Goal: Task Accomplishment & Management: Use online tool/utility

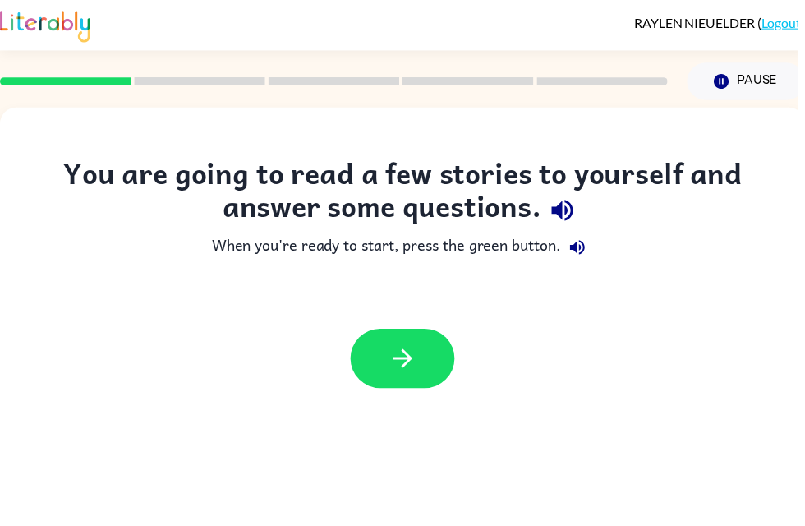
click at [437, 371] on button "button" at bounding box center [406, 362] width 105 height 60
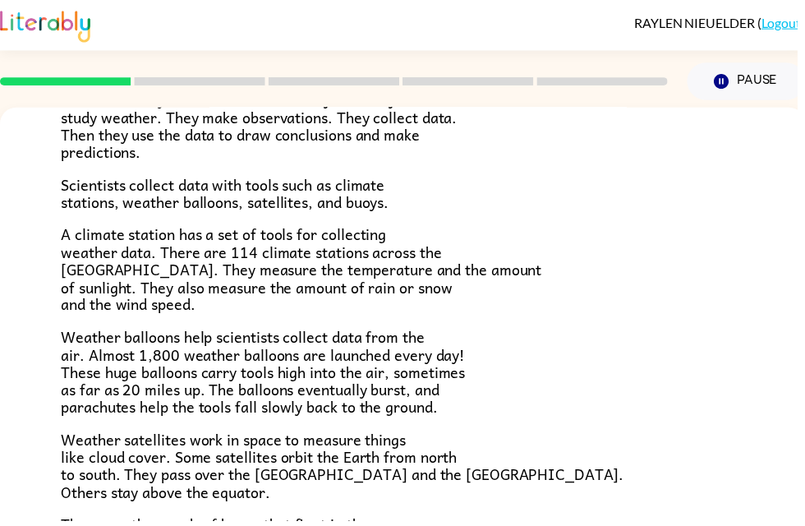
scroll to position [203, 0]
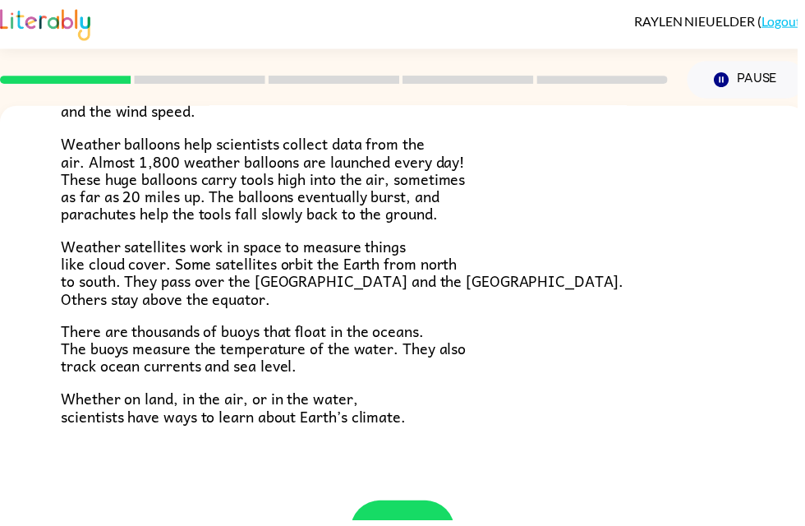
scroll to position [445, 0]
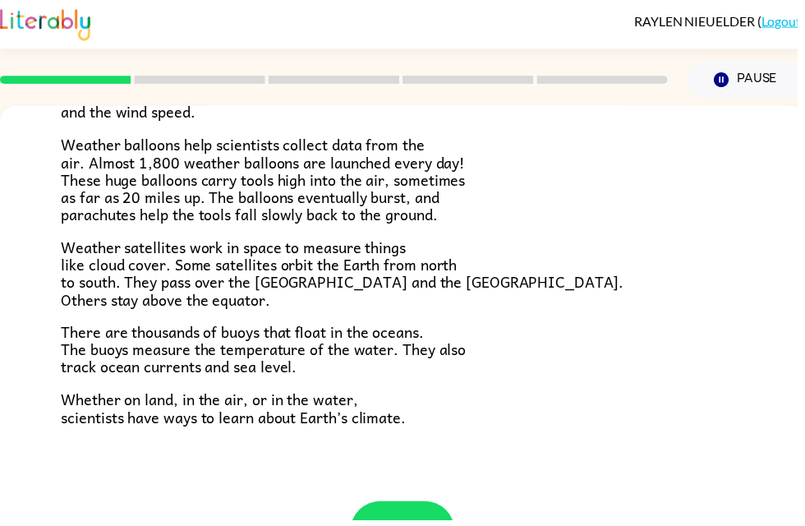
click at [612, 250] on p "Weather satellites work in space to measure things like cloud cover. Some satel…" at bounding box center [407, 277] width 690 height 71
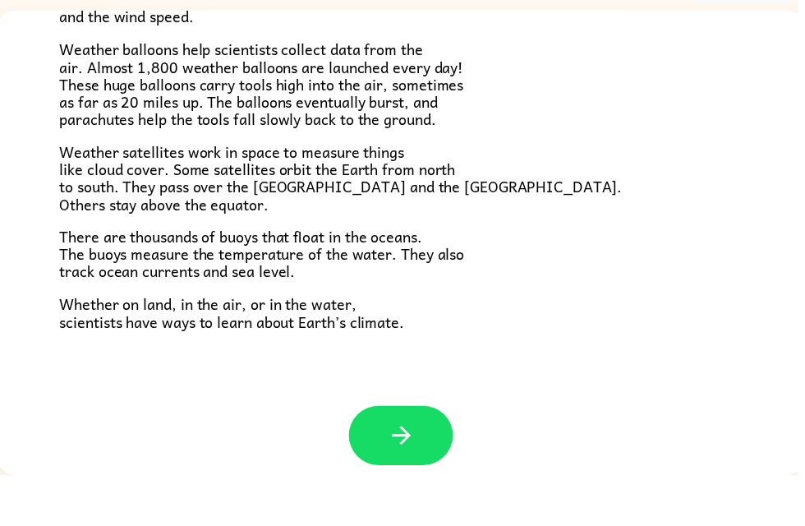
click at [370, 456] on button "button" at bounding box center [405, 486] width 105 height 60
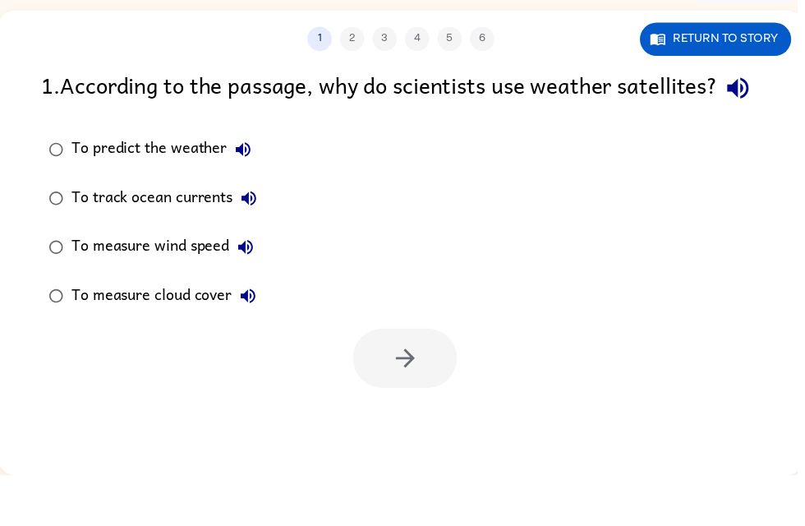
scroll to position [0, 0]
click at [353, 388] on div at bounding box center [404, 404] width 813 height 68
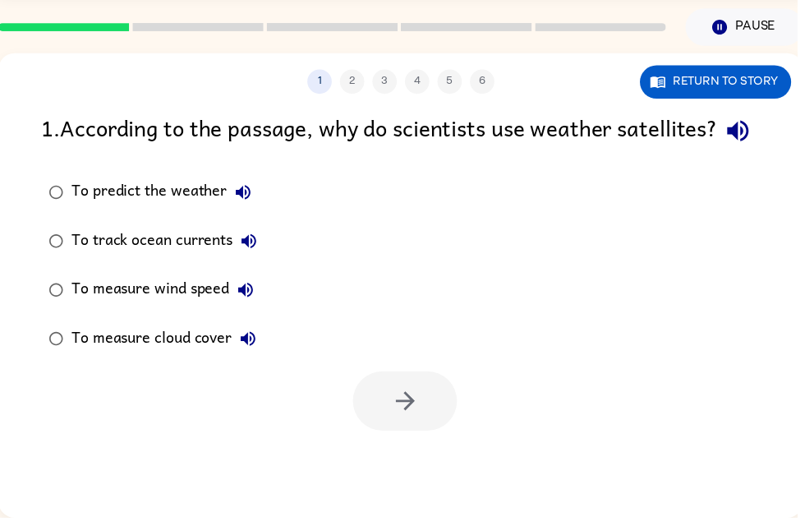
click at [725, 156] on button "button" at bounding box center [746, 135] width 42 height 42
click at [731, 150] on icon "button" at bounding box center [745, 135] width 29 height 29
click at [725, 150] on button "button" at bounding box center [746, 135] width 42 height 42
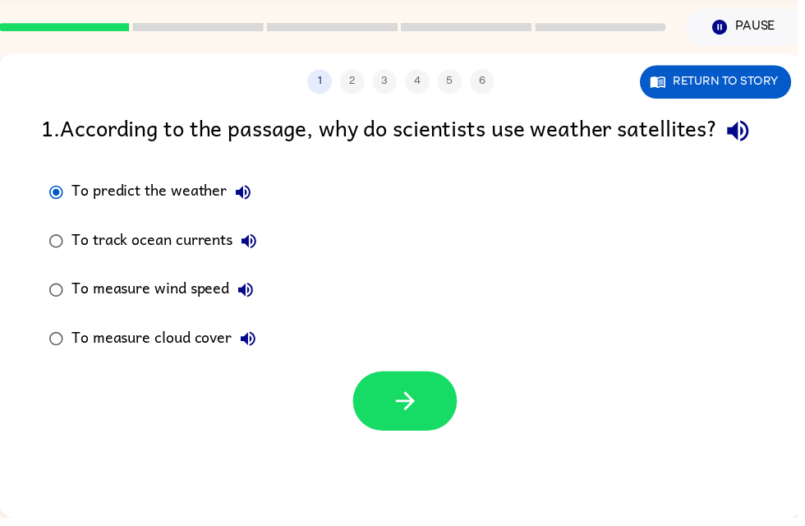
click at [385, 438] on button "button" at bounding box center [409, 408] width 105 height 60
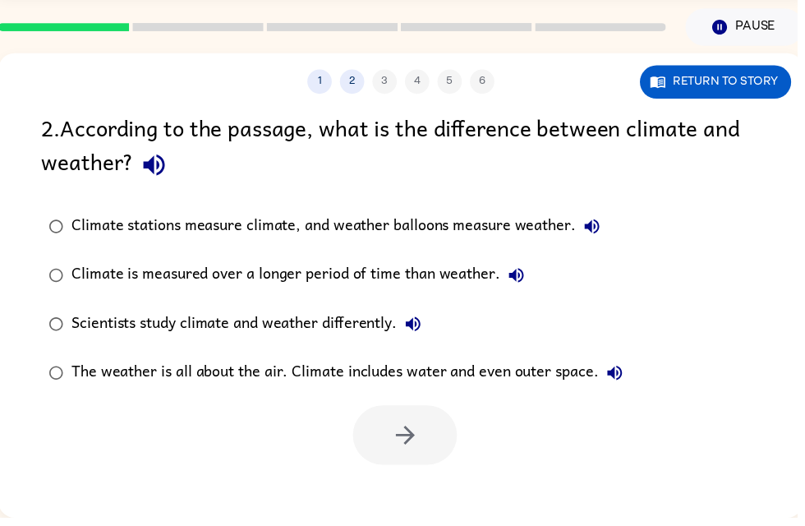
click at [158, 173] on icon "button" at bounding box center [155, 169] width 29 height 29
click at [154, 167] on button "button" at bounding box center [156, 170] width 42 height 42
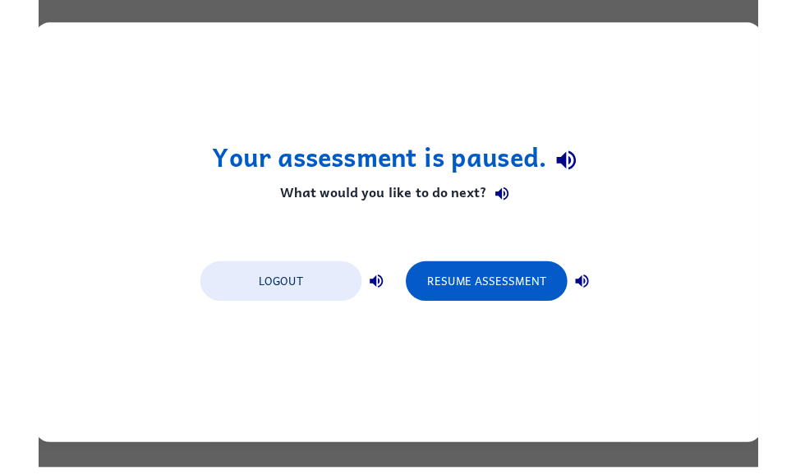
scroll to position [0, 0]
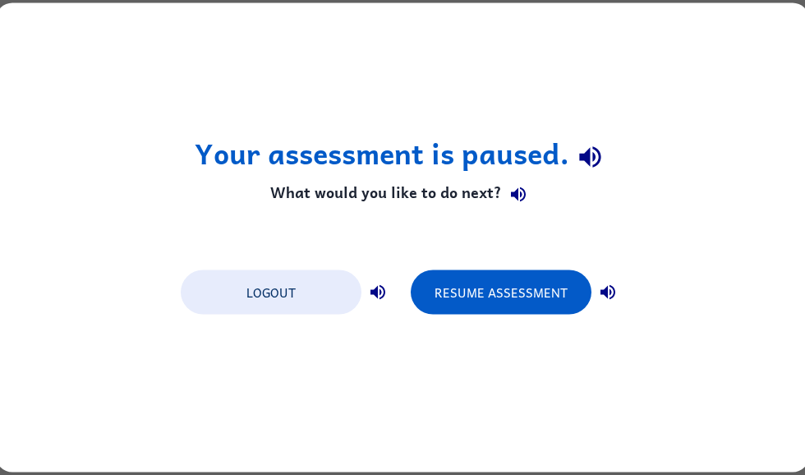
click at [541, 300] on button "Resume Assessment" at bounding box center [501, 292] width 181 height 44
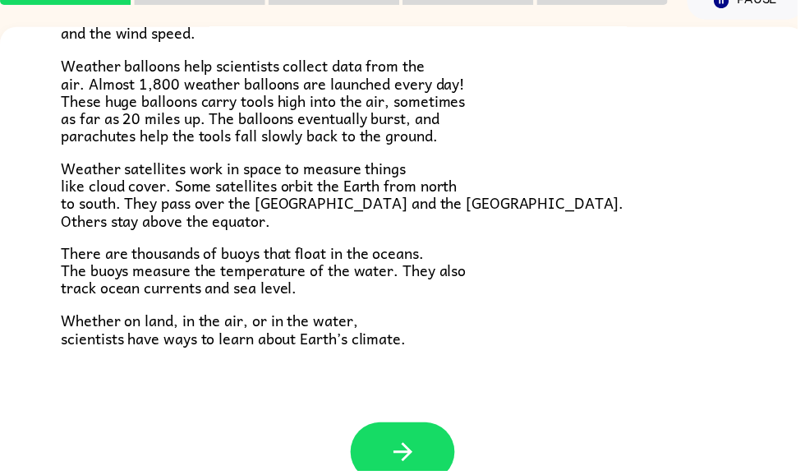
scroll to position [99, 0]
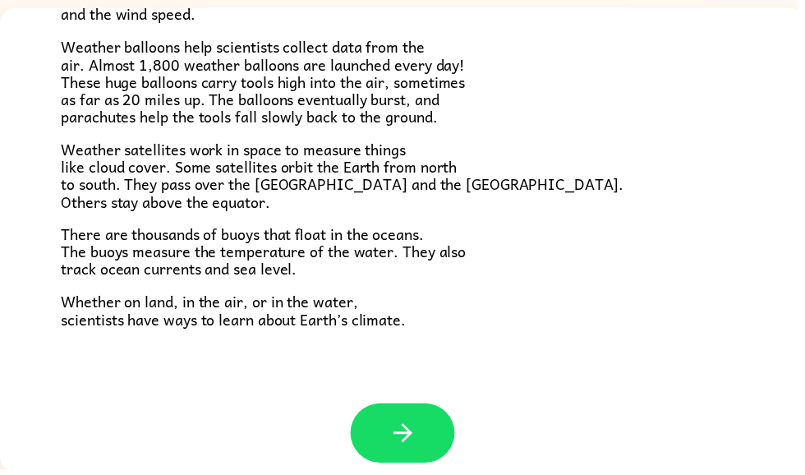
click at [376, 409] on button "button" at bounding box center [406, 439] width 105 height 60
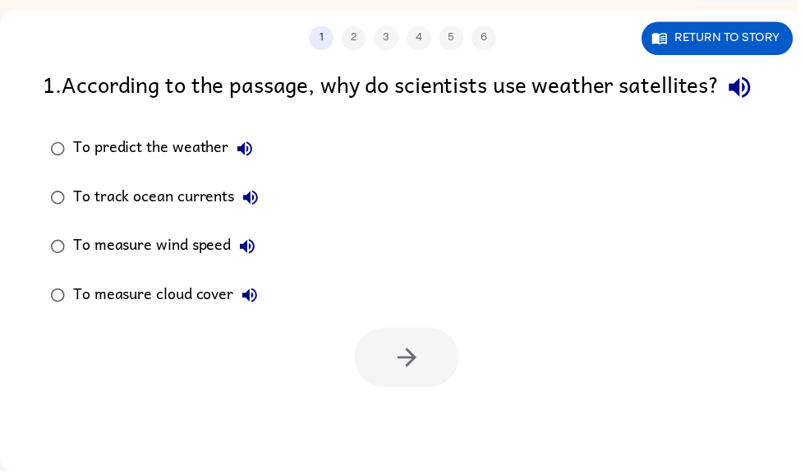
scroll to position [0, 0]
click at [375, 392] on div at bounding box center [410, 362] width 105 height 60
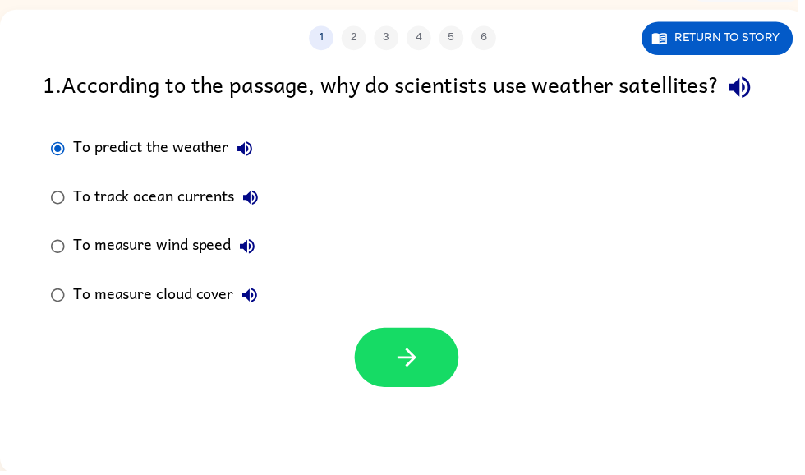
click at [387, 378] on button "button" at bounding box center [410, 361] width 105 height 60
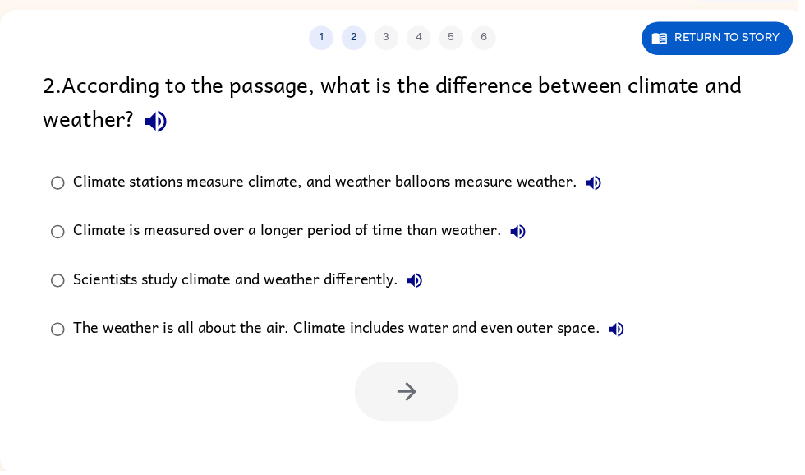
click at [73, 170] on label "Climate stations measure climate, and weather balloons measure weather." at bounding box center [341, 184] width 613 height 49
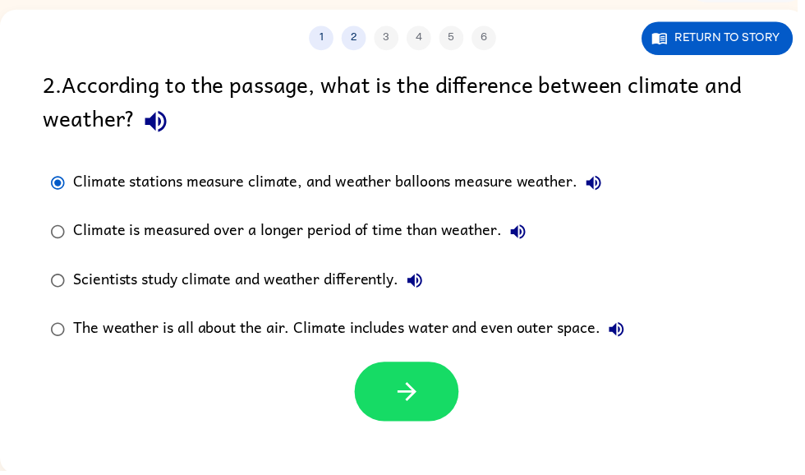
click at [343, 407] on div at bounding box center [406, 391] width 813 height 68
click at [416, 408] on icon "button" at bounding box center [411, 395] width 29 height 29
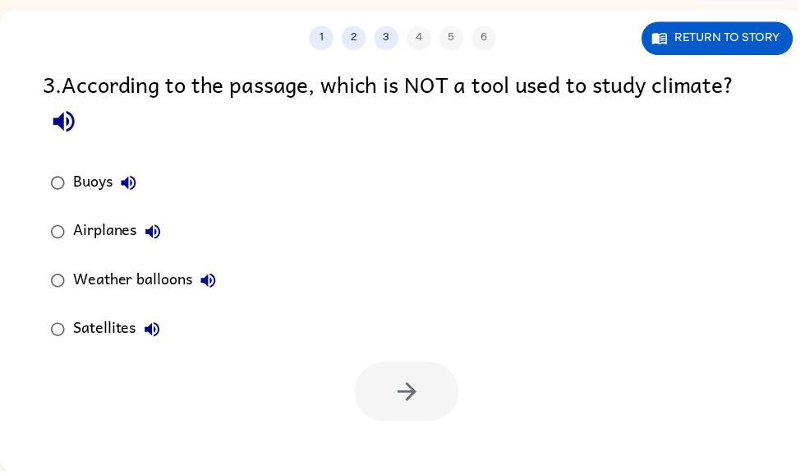
click at [51, 131] on icon "button" at bounding box center [64, 122] width 29 height 29
click at [85, 231] on div "Airplanes" at bounding box center [122, 234] width 97 height 33
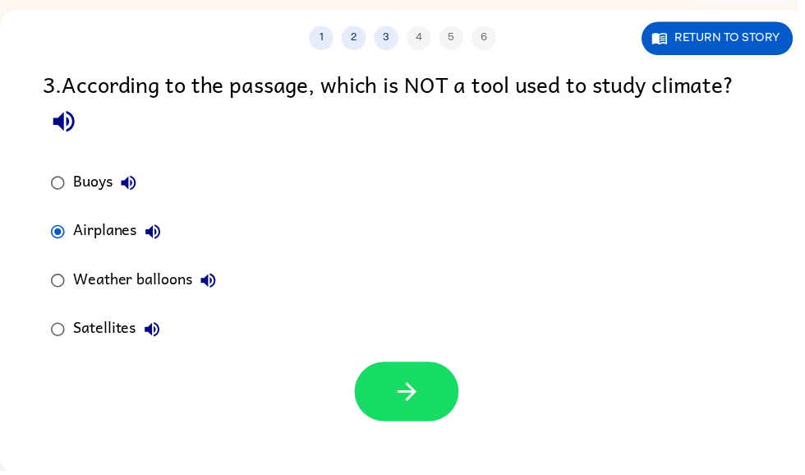
click at [99, 251] on div "Airplanes" at bounding box center [122, 234] width 97 height 33
click at [370, 428] on div "1 2 3 4 5 6 Return to story 3 . According to the passage, which is NOT a tool u…" at bounding box center [406, 244] width 813 height 469
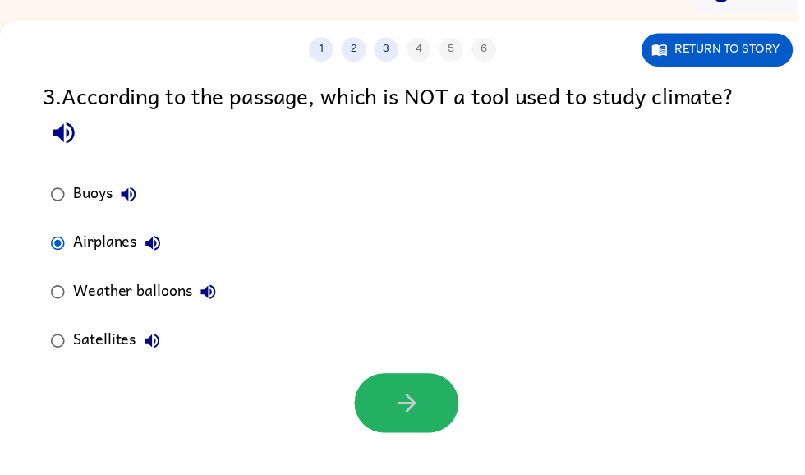
scroll to position [87, 0]
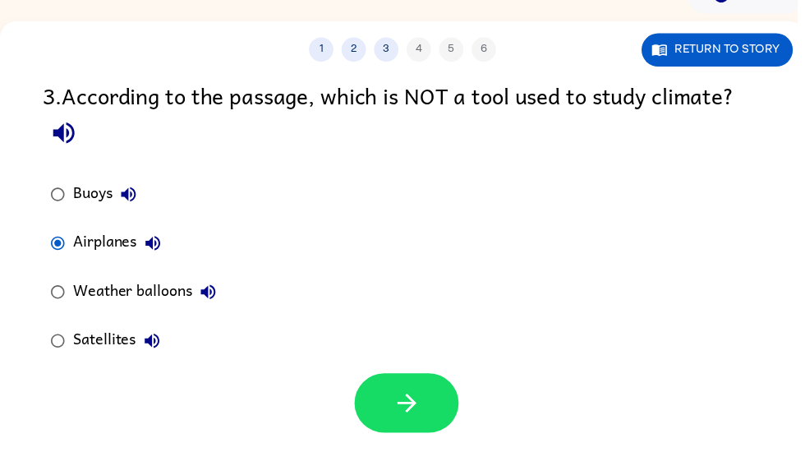
click at [424, 402] on icon "button" at bounding box center [411, 407] width 29 height 29
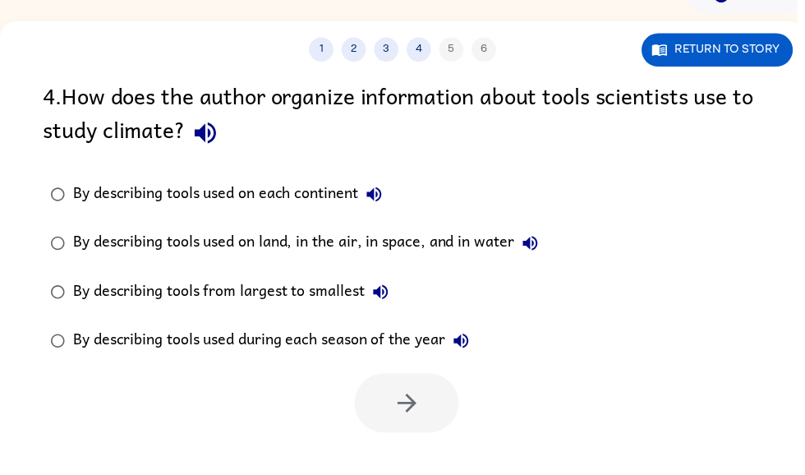
click at [199, 129] on icon "button" at bounding box center [207, 134] width 29 height 29
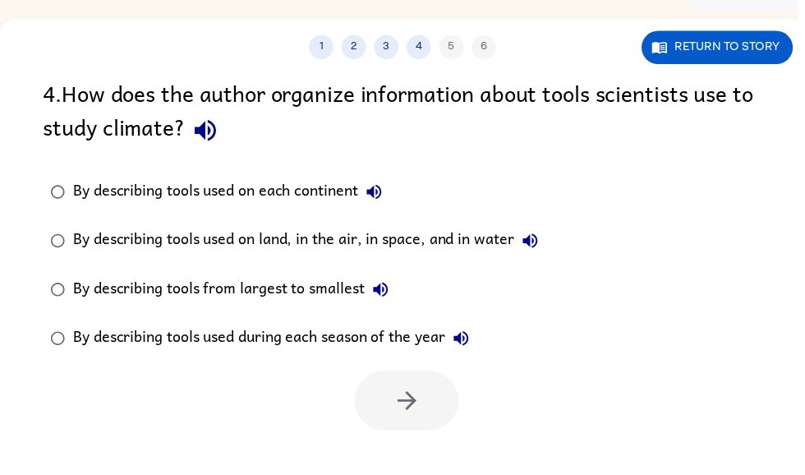
scroll to position [99, 0]
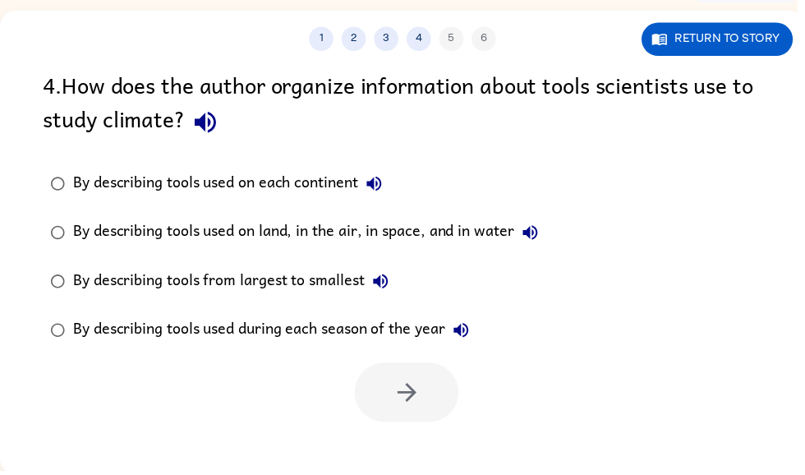
click at [81, 178] on div "By describing tools used on each continent" at bounding box center [234, 185] width 320 height 33
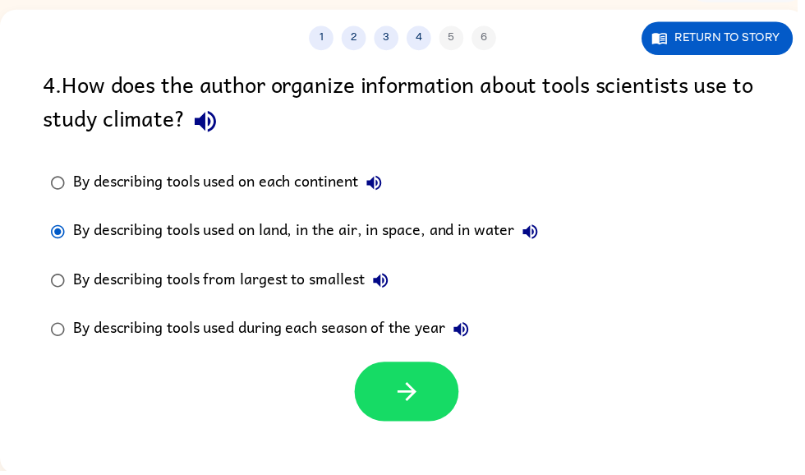
click at [420, 407] on icon "button" at bounding box center [411, 395] width 29 height 29
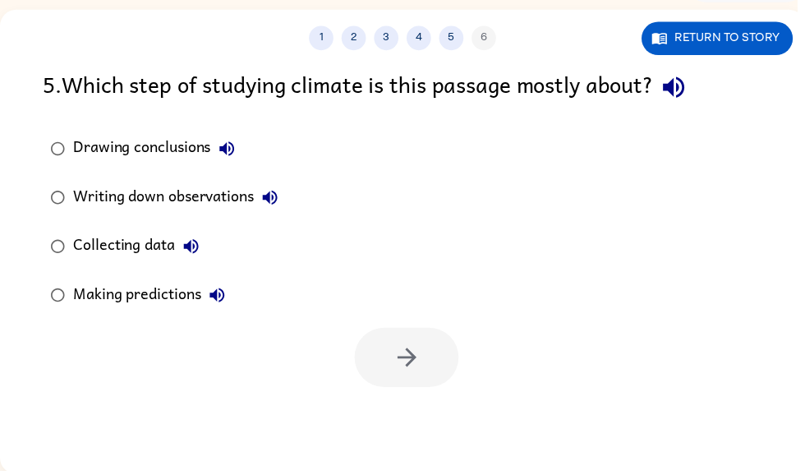
click at [661, 62] on div "1 2 3 4 5 6 Return to story 5 . Which step of studying climate is this passage …" at bounding box center [406, 244] width 813 height 469
click at [688, 91] on icon "button" at bounding box center [680, 88] width 21 height 21
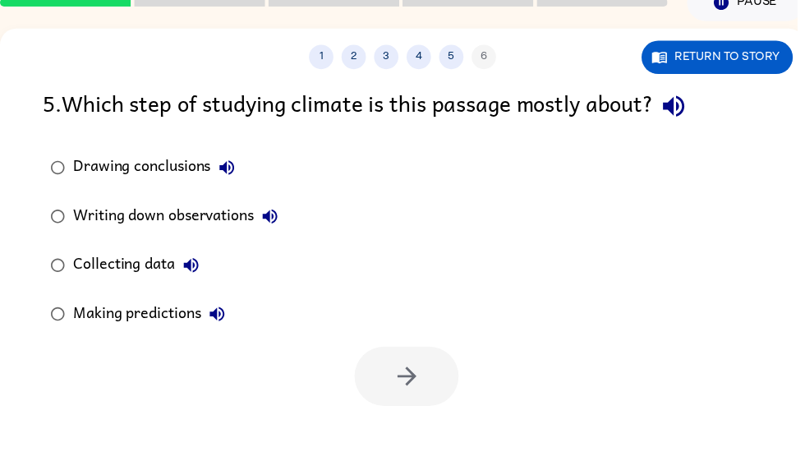
scroll to position [79, 0]
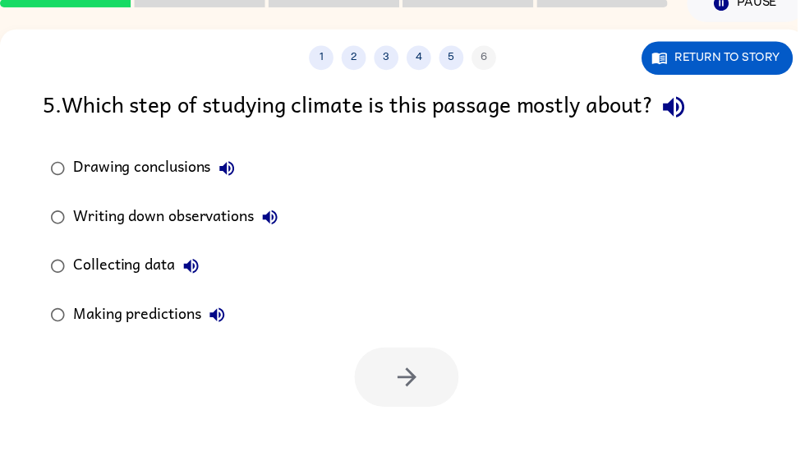
click at [0, 242] on div "5 . Which step of studying climate is this passage mostly about? Drawing conclu…" at bounding box center [406, 249] width 813 height 324
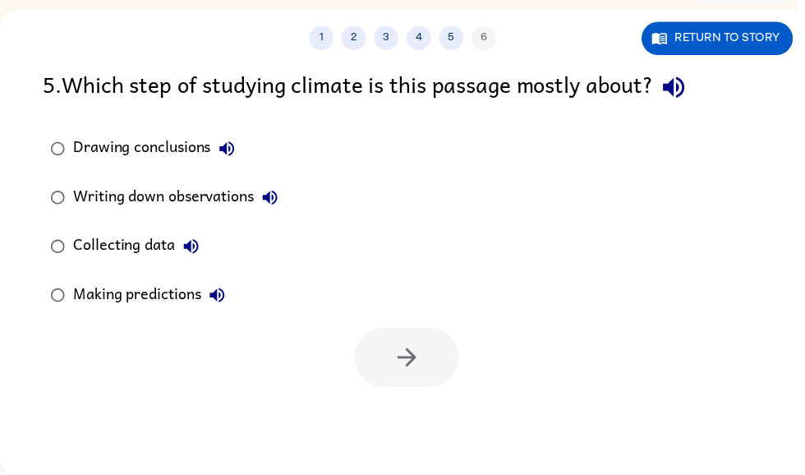
scroll to position [98, 0]
click at [804, 439] on div "1 2 3 4 5 6 Return to story 5 . Which step of studying climate is this passage …" at bounding box center [406, 245] width 813 height 469
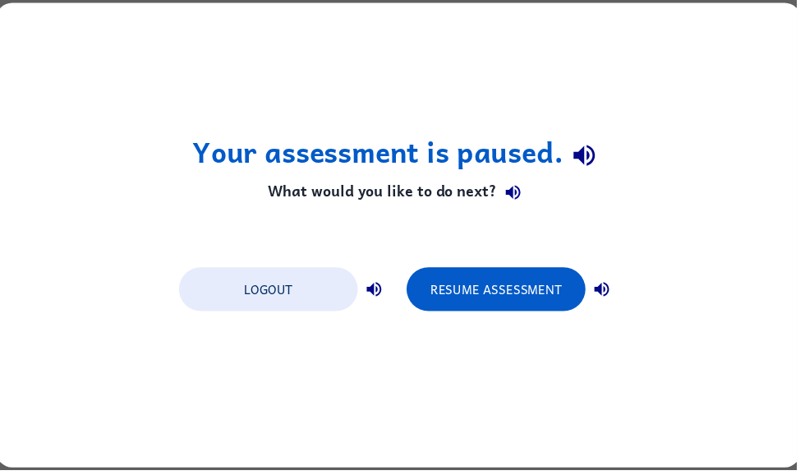
scroll to position [0, 0]
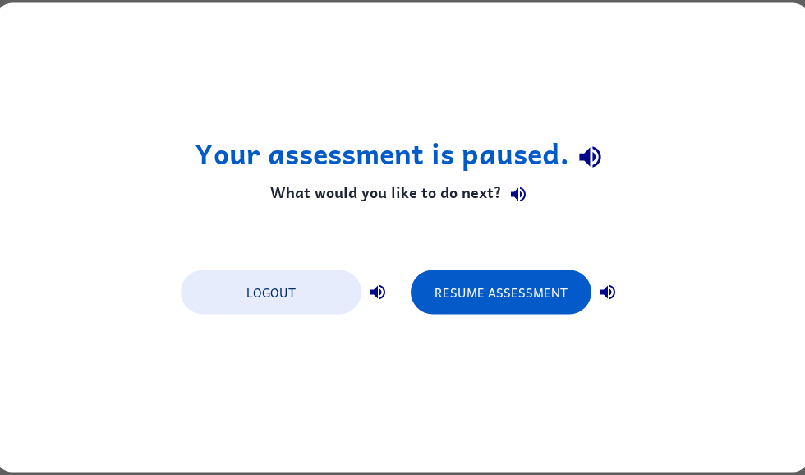
click at [475, 288] on button "Resume Assessment" at bounding box center [501, 292] width 181 height 44
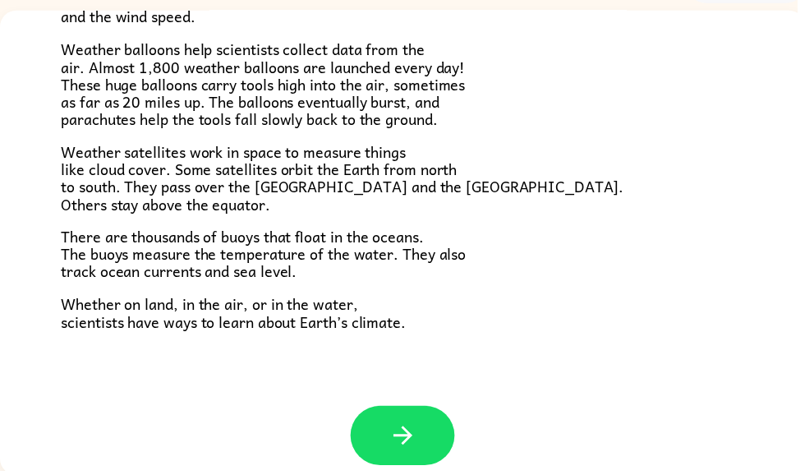
scroll to position [99, 0]
click at [425, 422] on button "button" at bounding box center [406, 439] width 105 height 60
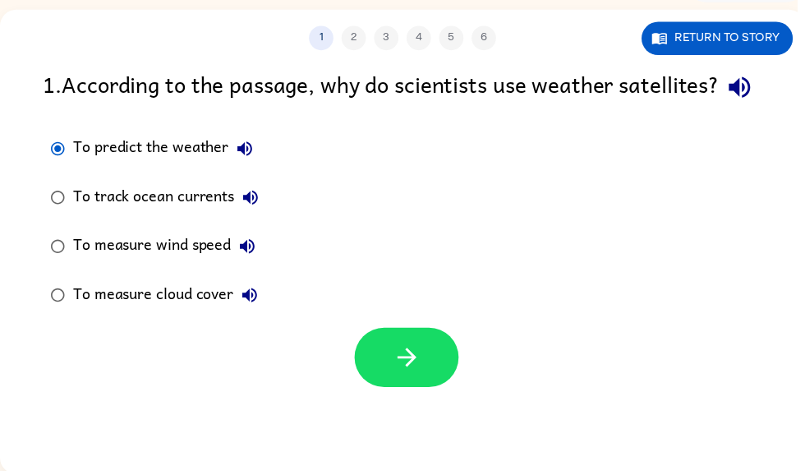
click at [429, 391] on button "button" at bounding box center [410, 361] width 105 height 60
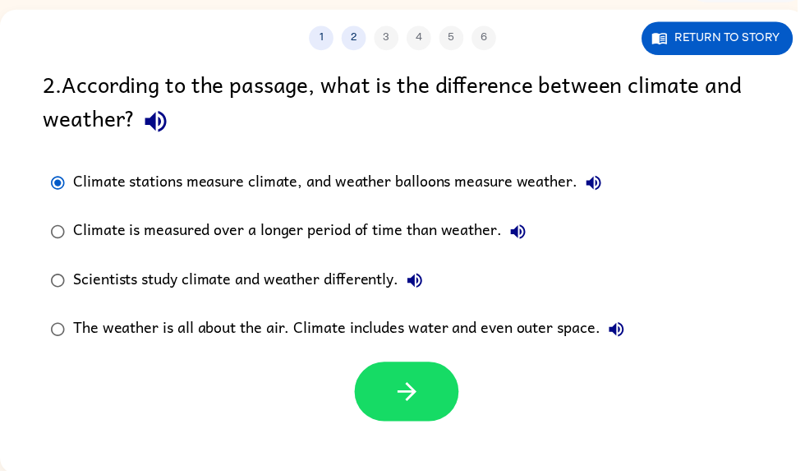
click at [380, 425] on button "button" at bounding box center [410, 396] width 105 height 60
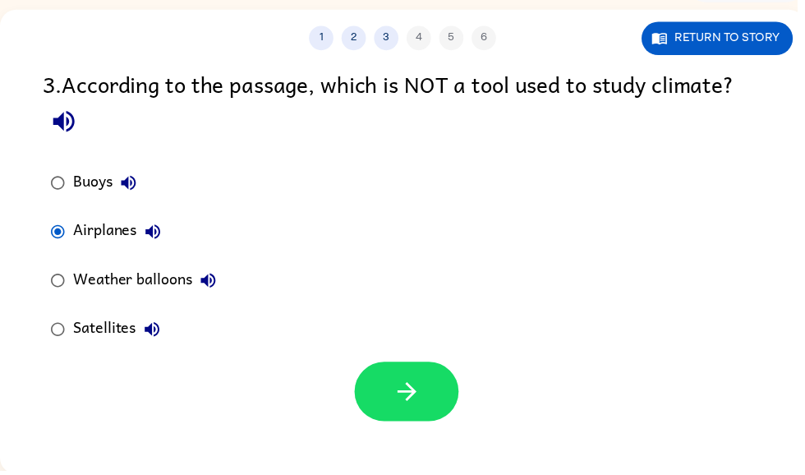
click at [439, 385] on button "button" at bounding box center [410, 396] width 105 height 60
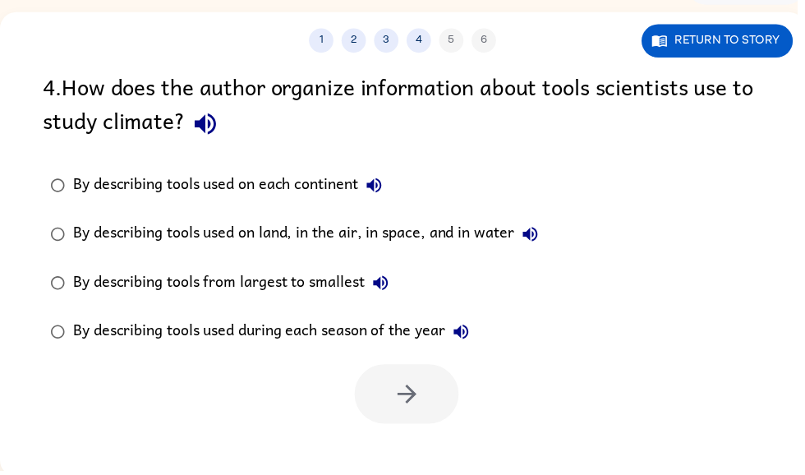
scroll to position [97, 0]
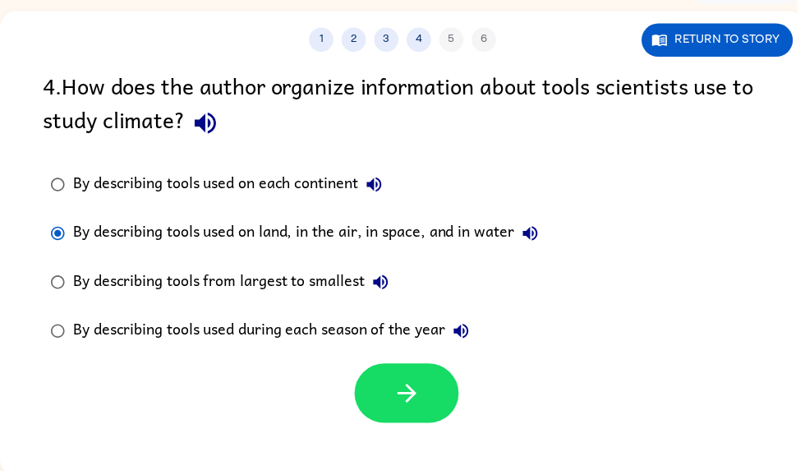
click at [420, 403] on icon "button" at bounding box center [411, 397] width 29 height 29
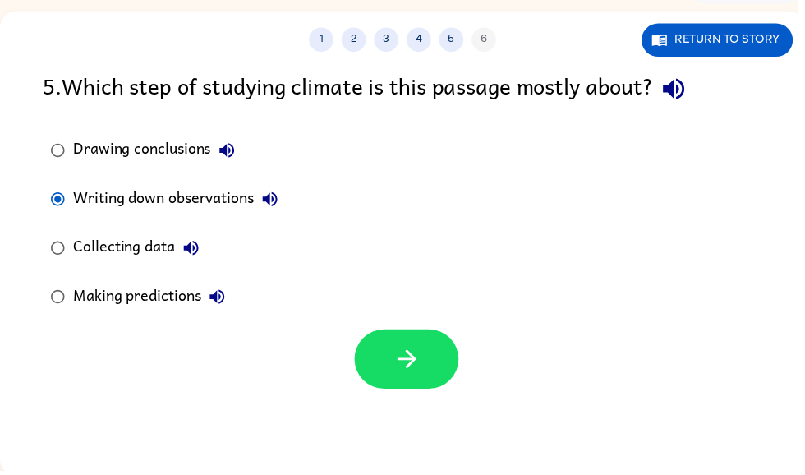
click at [369, 362] on button "button" at bounding box center [410, 363] width 105 height 60
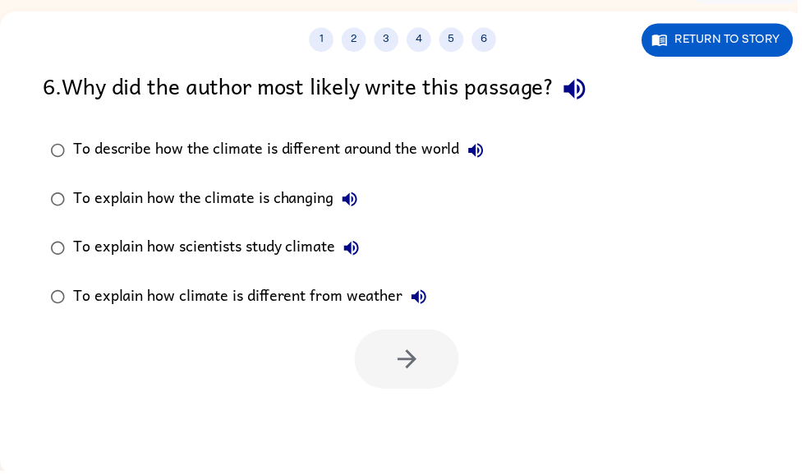
click at [101, 143] on div "To describe how the climate is different around the world" at bounding box center [285, 152] width 423 height 33
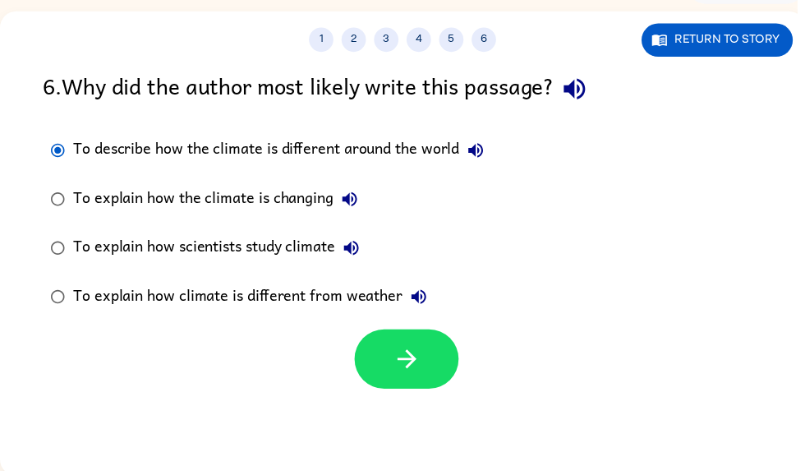
click at [393, 383] on button "button" at bounding box center [410, 363] width 105 height 60
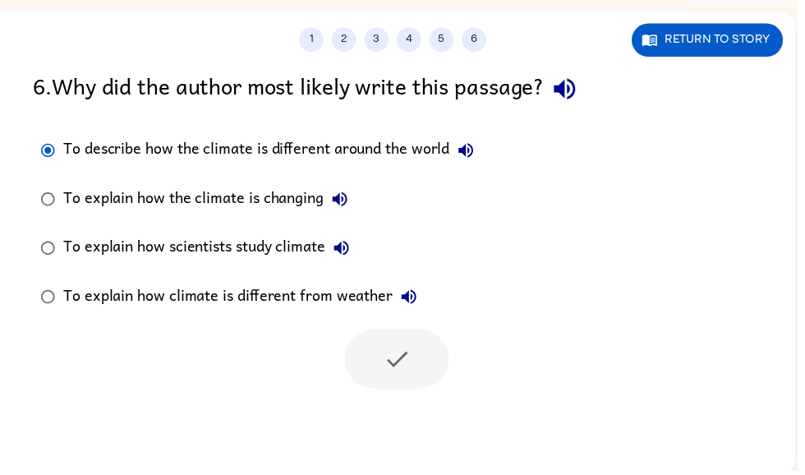
scroll to position [0, 10]
click at [129, 358] on div at bounding box center [396, 359] width 813 height 68
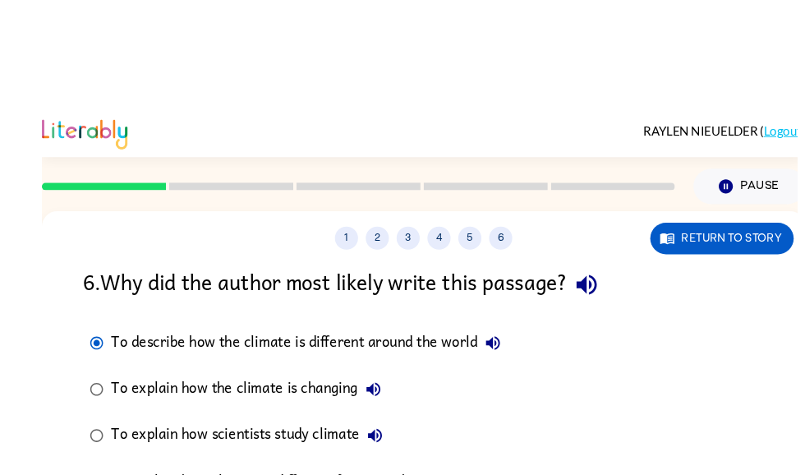
scroll to position [3, 0]
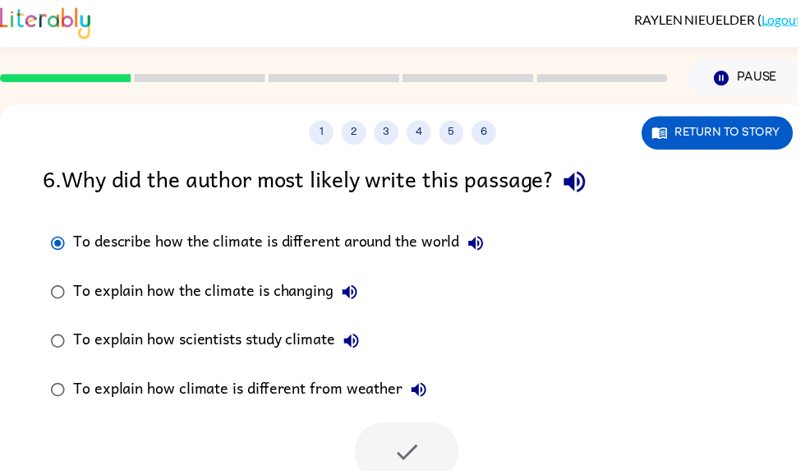
click at [50, 224] on label "To describe how the climate is different around the world" at bounding box center [270, 245] width 471 height 49
click at [34, 247] on div "6 . Why did the author most likely write this passage? To describe how the clim…" at bounding box center [406, 325] width 813 height 324
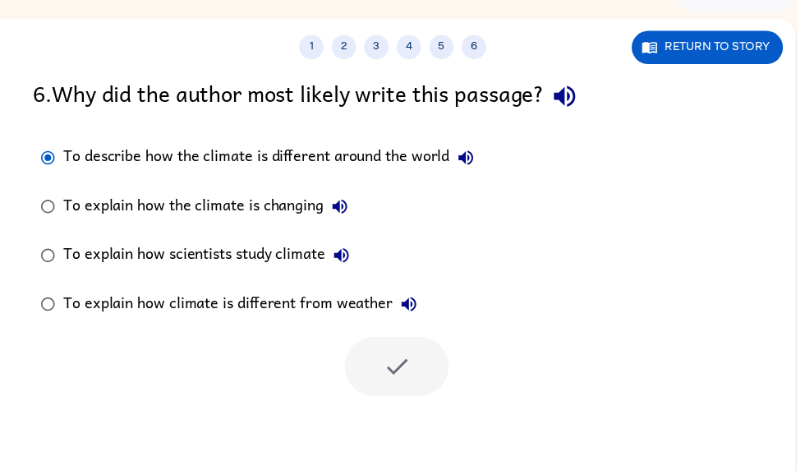
scroll to position [0, 10]
click at [11, 279] on div "6 . Why did the author most likely write this passage? To describe how the clim…" at bounding box center [396, 238] width 813 height 324
click at [418, 412] on div "1 2 3 4 5 6 Return to story 6 . Why did the author most likely write this passa…" at bounding box center [396, 253] width 813 height 469
click at [401, 348] on div at bounding box center [400, 370] width 105 height 60
click at [415, 365] on div at bounding box center [400, 370] width 105 height 60
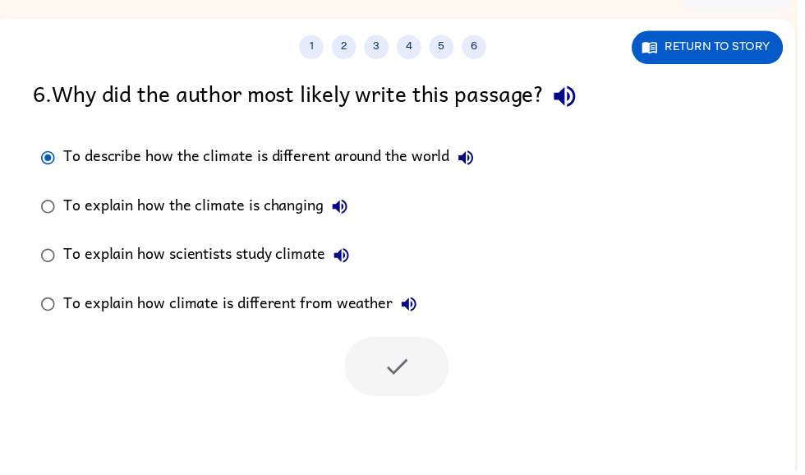
click at [403, 375] on div at bounding box center [400, 370] width 105 height 60
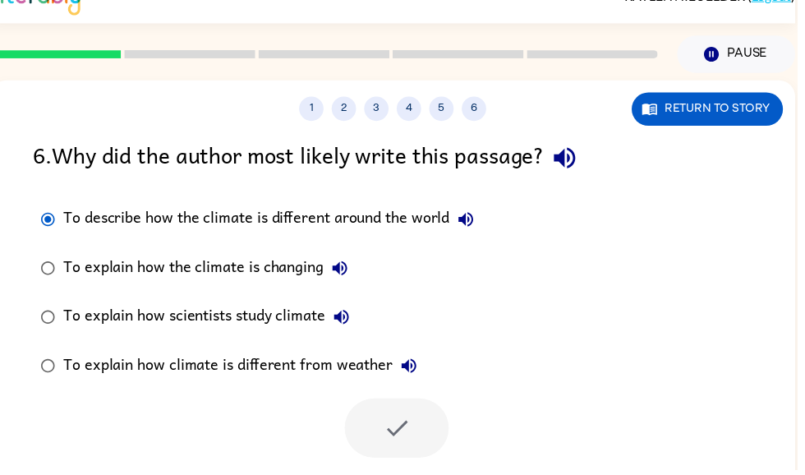
scroll to position [28, 0]
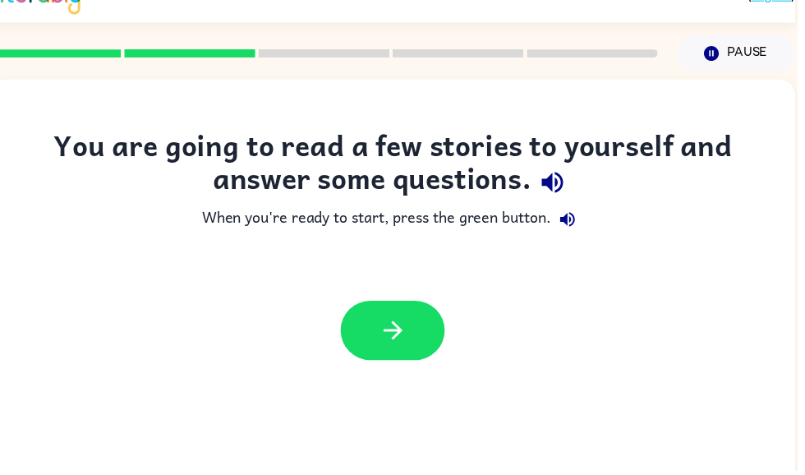
click at [439, 351] on button "button" at bounding box center [396, 334] width 105 height 60
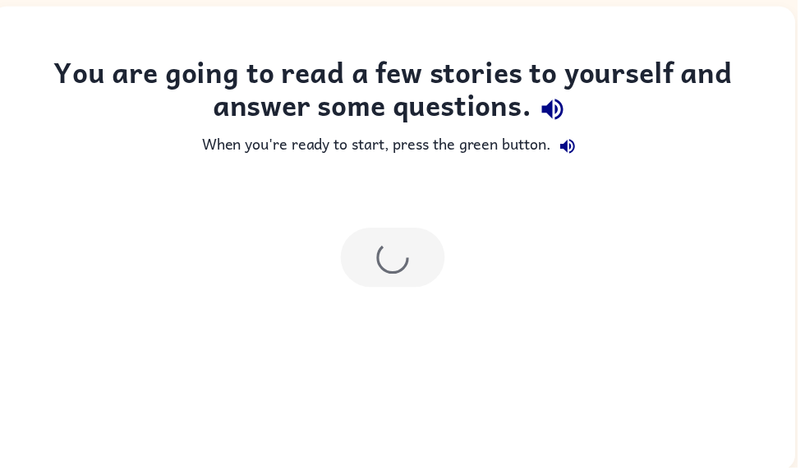
scroll to position [99, 0]
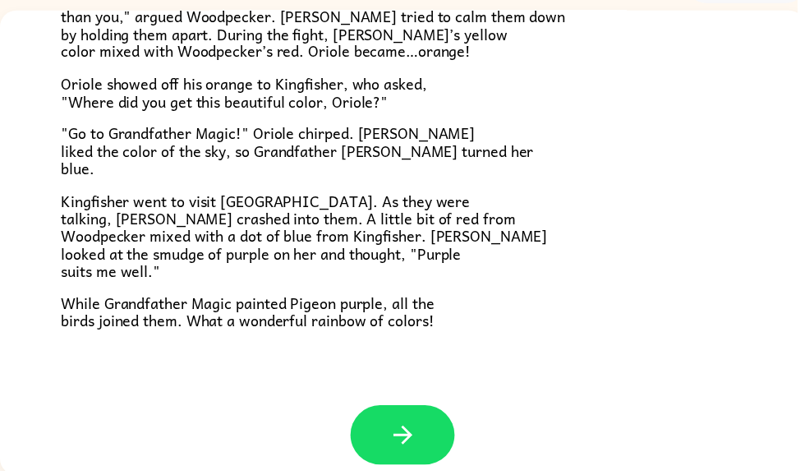
scroll to position [99, 0]
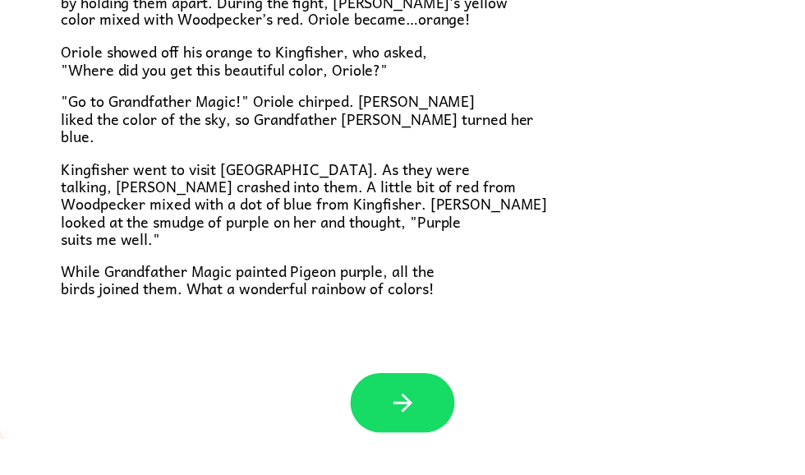
click at [416, 421] on button "button" at bounding box center [406, 438] width 105 height 60
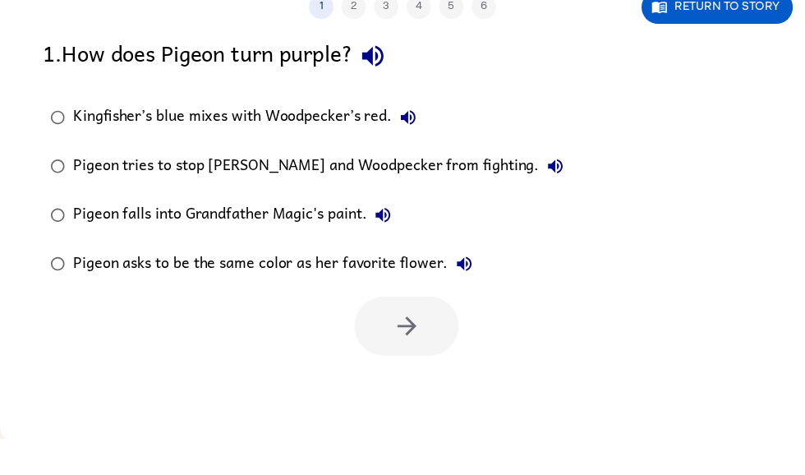
click at [444, 417] on div "1 2 3 4 5 6 Return to story 1 . How does Pigeon turn purple? Kingfisher’s blue …" at bounding box center [406, 244] width 813 height 469
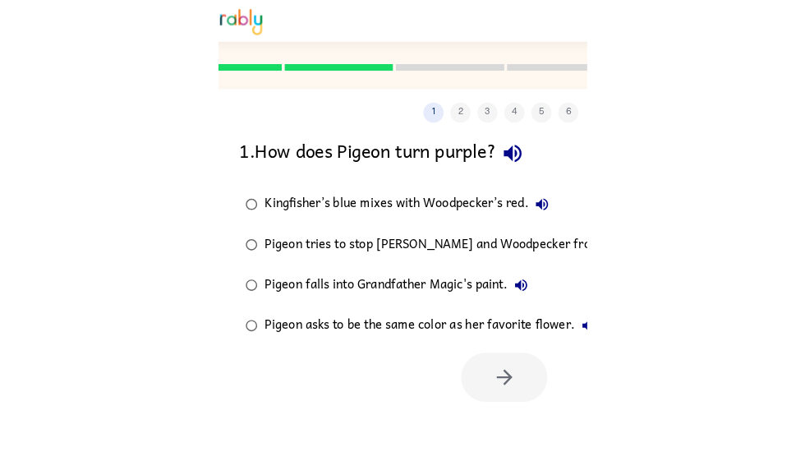
scroll to position [0, 0]
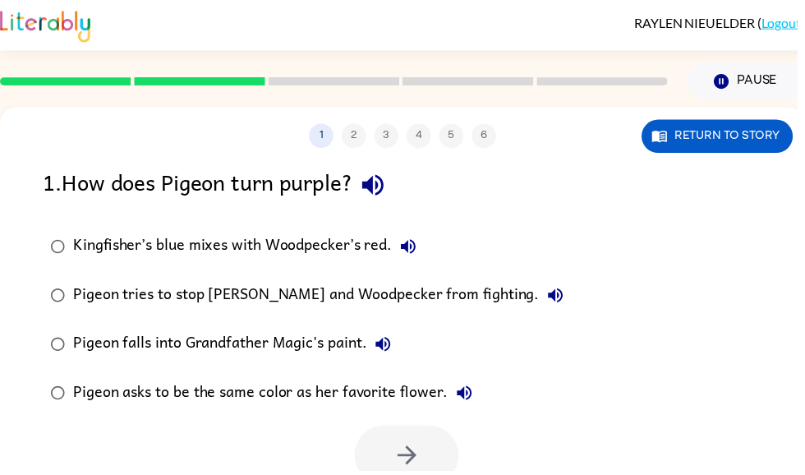
click at [768, 149] on button "Return to story" at bounding box center [724, 138] width 153 height 34
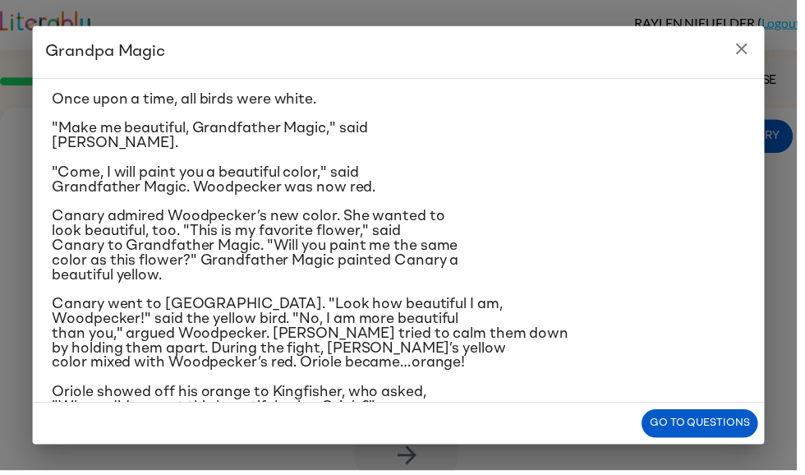
scroll to position [38, 0]
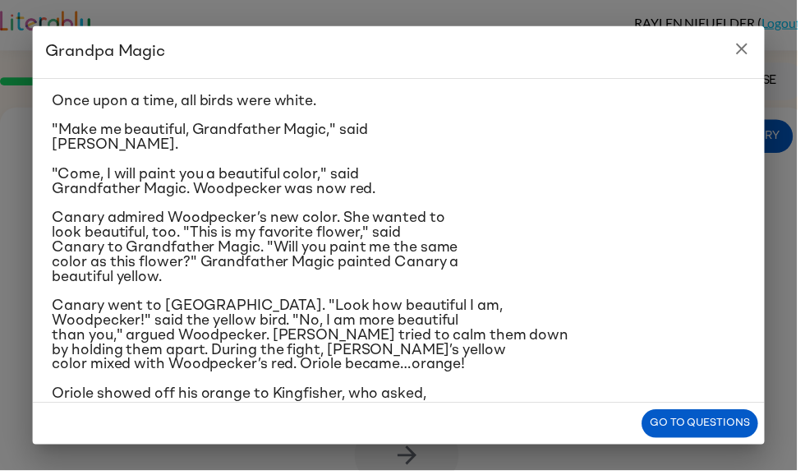
click at [0, 218] on html "[PERSON_NAME] ( Logout ) Pause Pause 1 2 3 4 5 6 Return to story 1 . How does P…" at bounding box center [402, 289] width 805 height 578
click at [795, 259] on div "Grandpa Magic Once upon a time, all birds were white. "Make me beautiful, Grand…" at bounding box center [402, 237] width 805 height 475
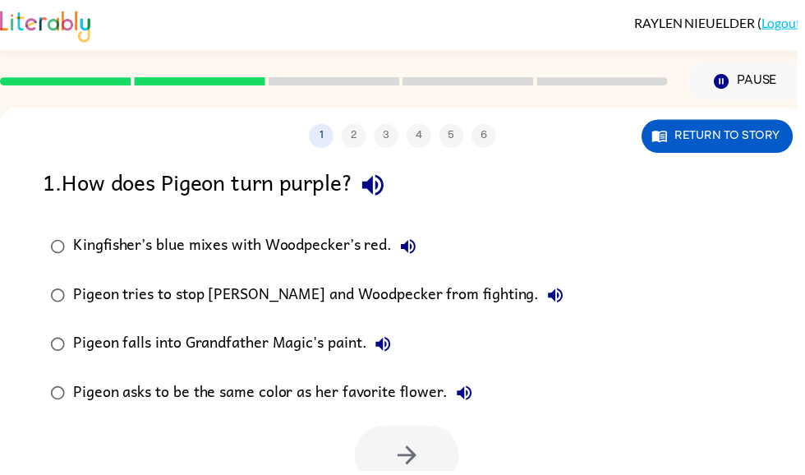
click at [391, 173] on icon "button" at bounding box center [376, 187] width 29 height 29
click at [751, 128] on button "Return to story" at bounding box center [724, 138] width 153 height 34
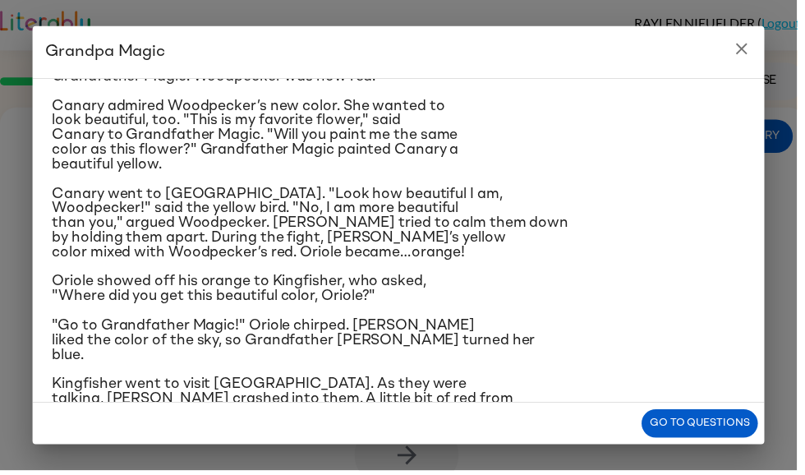
scroll to position [153, 0]
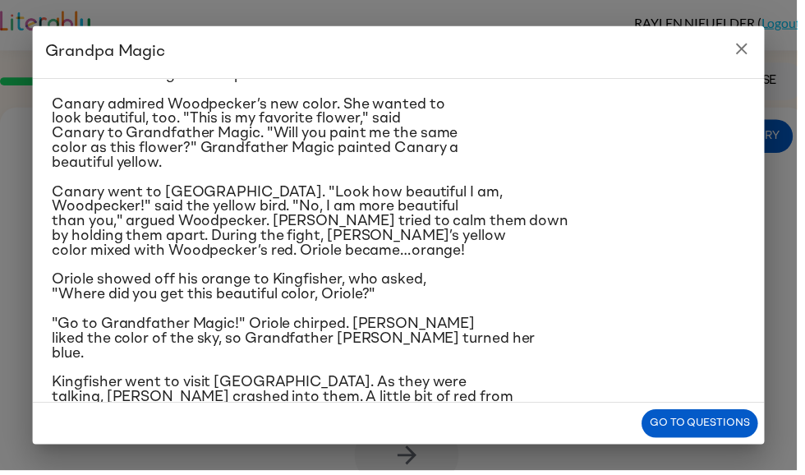
click at [747, 48] on icon "close" at bounding box center [750, 49] width 20 height 20
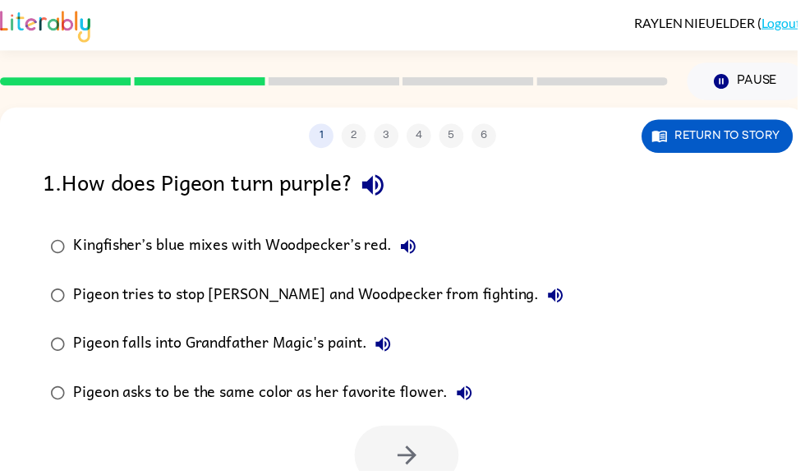
click at [763, 48] on div "[PERSON_NAME] ( Logout )" at bounding box center [406, 25] width 813 height 51
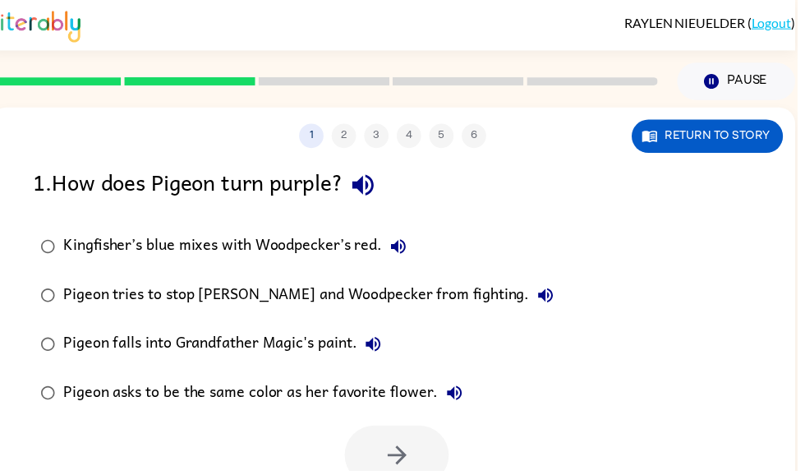
scroll to position [0, 10]
click at [308, 343] on div "Pigeon falls into Grandfather Magic's paint." at bounding box center [229, 347] width 330 height 33
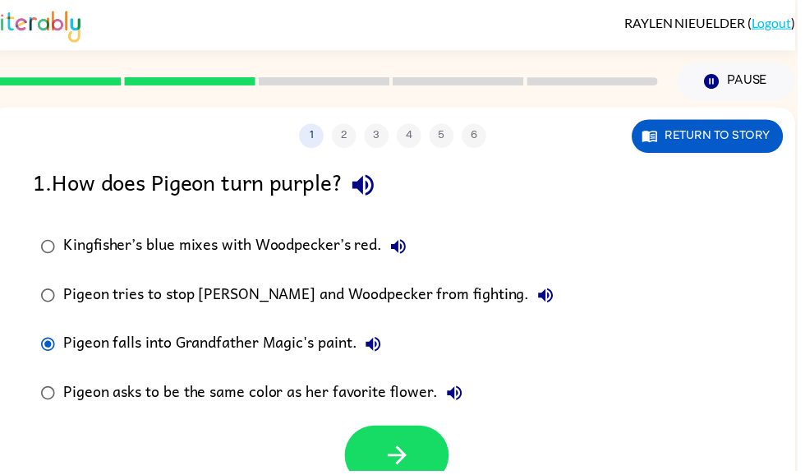
click at [77, 348] on div "Pigeon falls into Grandfather Magic's paint." at bounding box center [229, 347] width 330 height 33
click at [415, 449] on icon "button" at bounding box center [401, 459] width 29 height 29
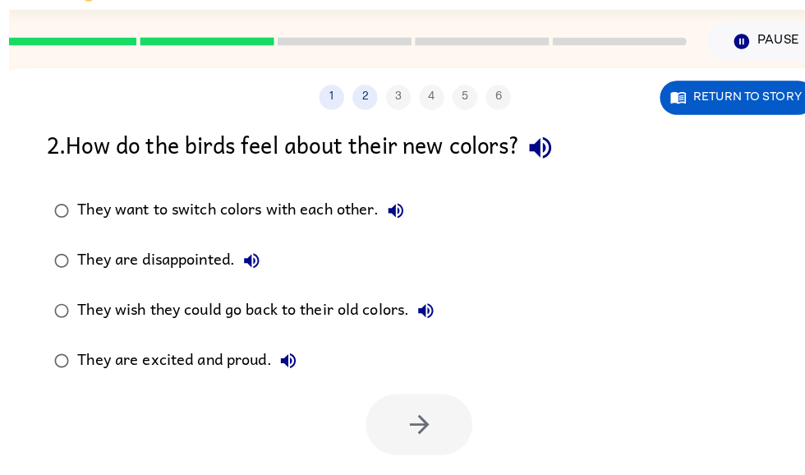
scroll to position [35, 0]
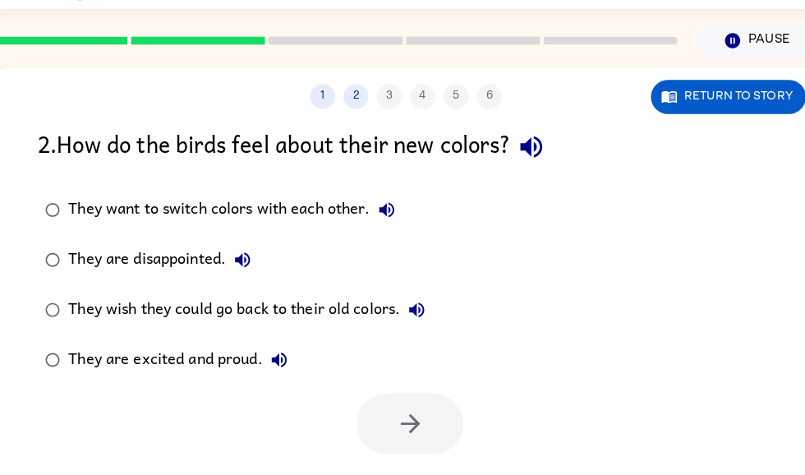
click at [677, 372] on div "They want to switch colors with each other. They are disappointed. They wish th…" at bounding box center [422, 287] width 770 height 197
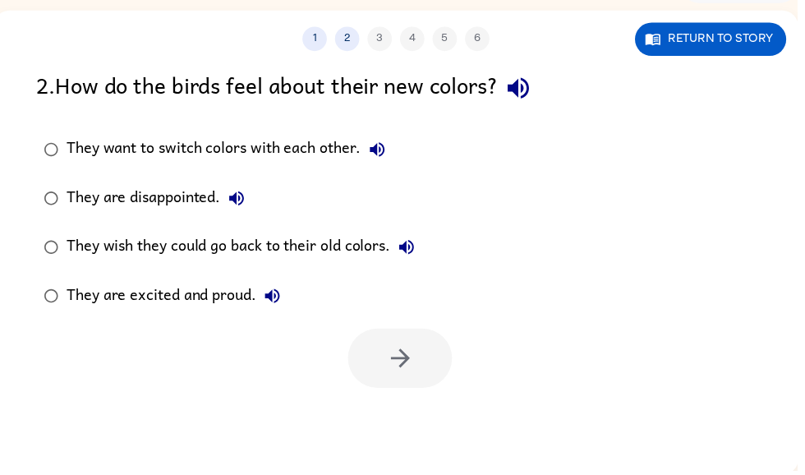
scroll to position [99, 0]
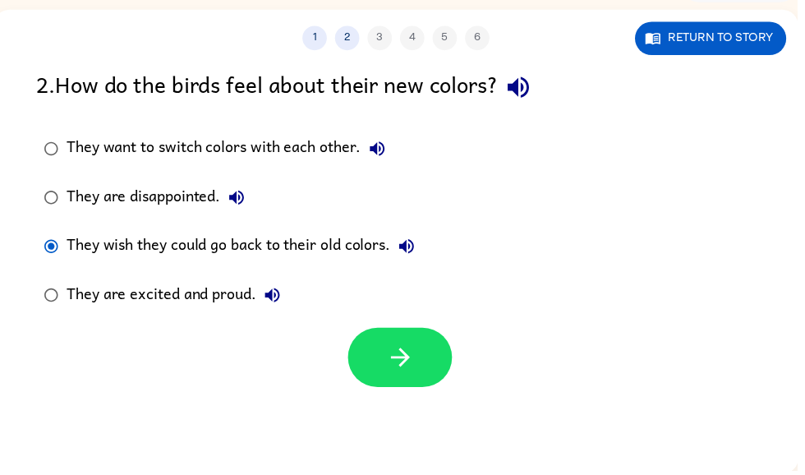
click at [430, 342] on button "button" at bounding box center [404, 361] width 105 height 60
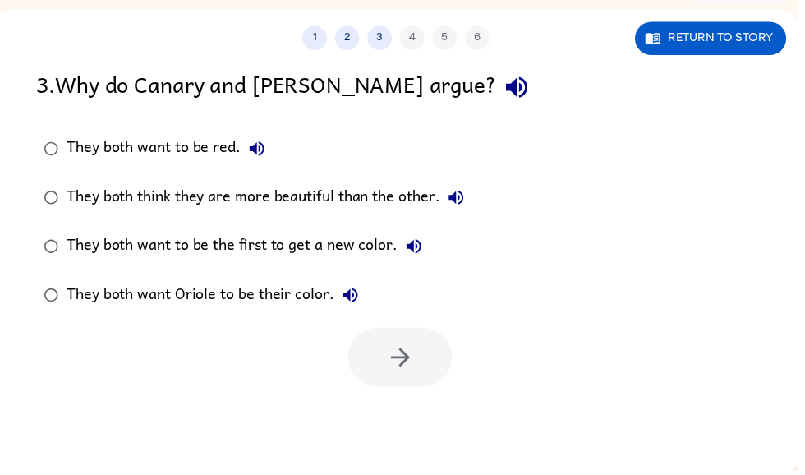
click at [484, 364] on div at bounding box center [399, 357] width 813 height 68
click at [404, 311] on label "They both want Oriole to be their color." at bounding box center [257, 298] width 458 height 49
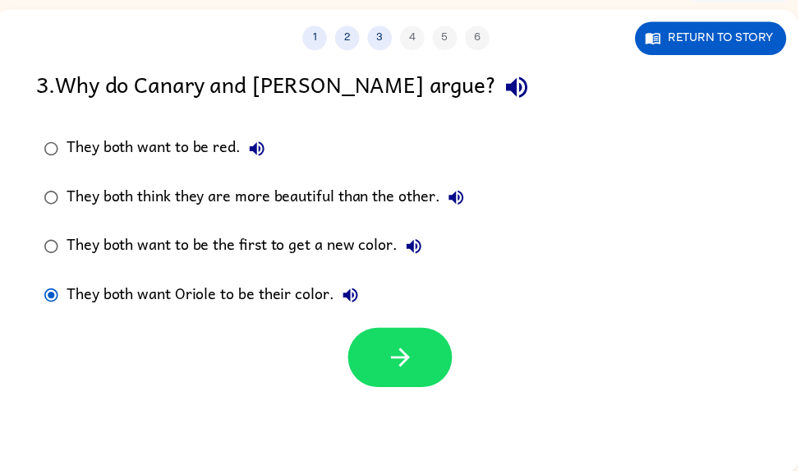
click at [424, 360] on button "button" at bounding box center [404, 361] width 105 height 60
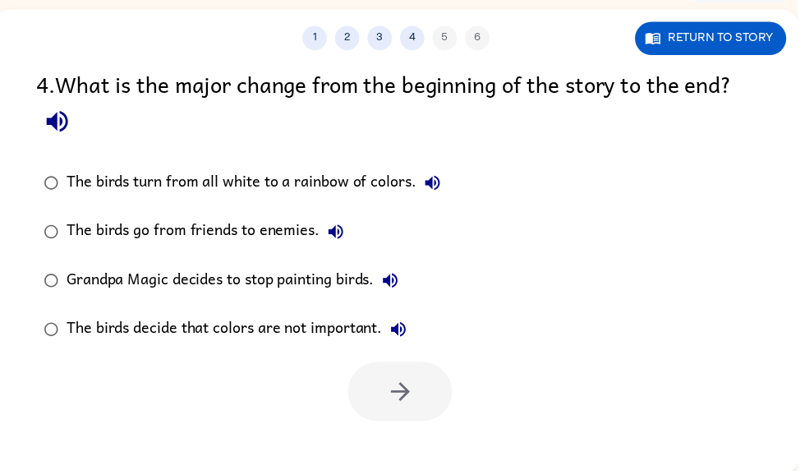
click at [774, 399] on div at bounding box center [399, 391] width 813 height 68
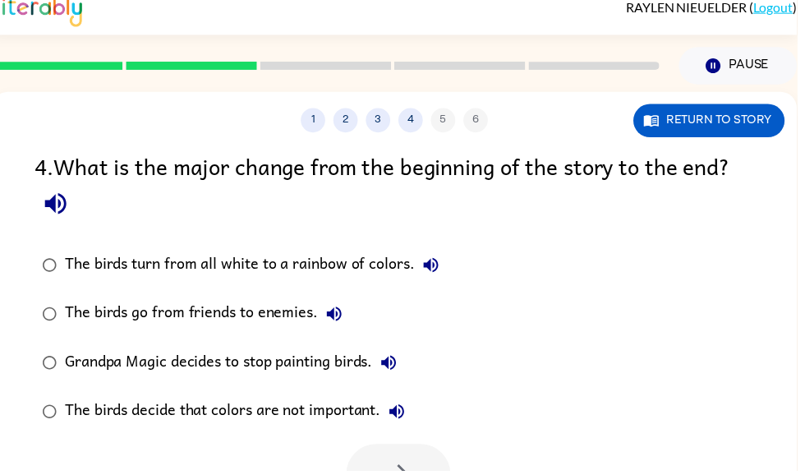
scroll to position [16, 0]
click at [57, 203] on icon "button" at bounding box center [56, 205] width 29 height 29
click at [62, 210] on icon "button" at bounding box center [56, 205] width 29 height 29
click at [75, 211] on button "button" at bounding box center [56, 206] width 42 height 42
click at [53, 210] on icon "button" at bounding box center [55, 206] width 21 height 21
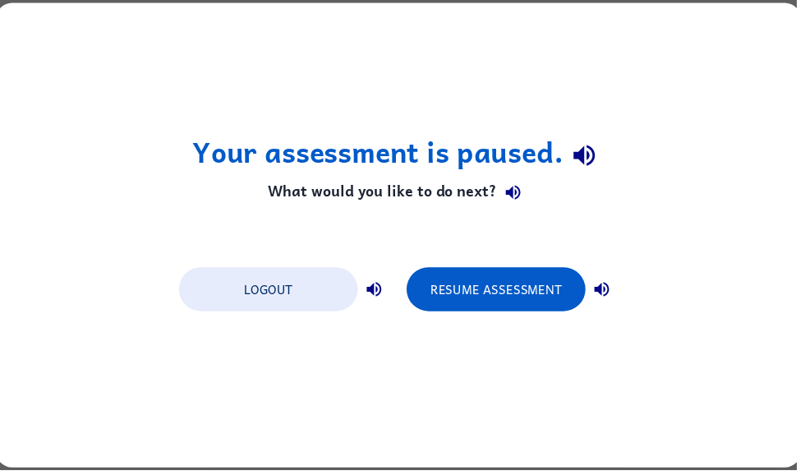
scroll to position [0, 0]
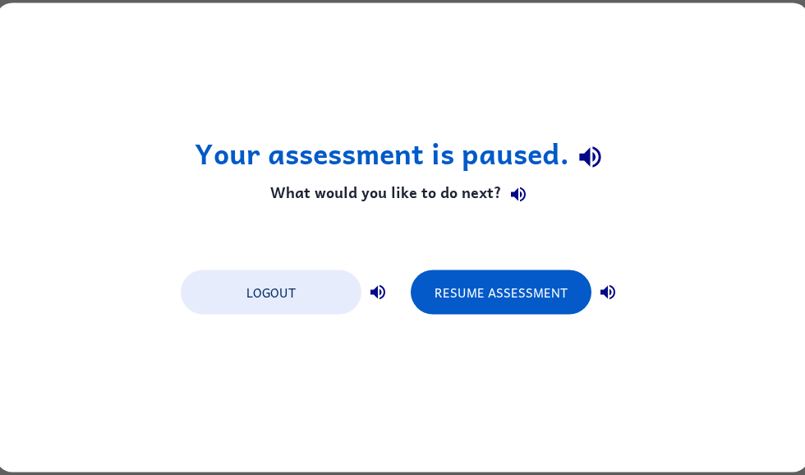
click at [548, 314] on button "Resume Assessment" at bounding box center [501, 292] width 181 height 44
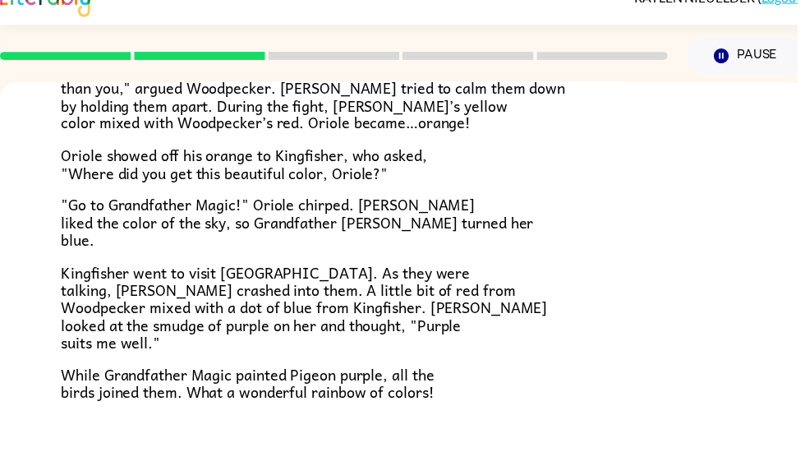
scroll to position [26, 0]
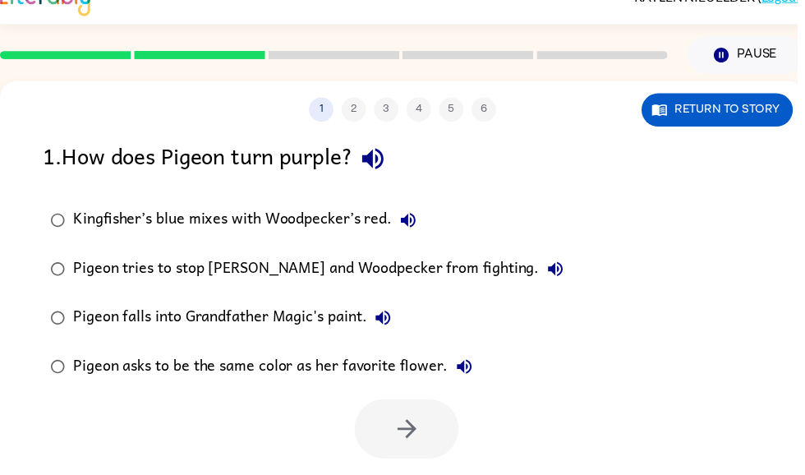
scroll to position [0, 0]
click at [25, 323] on div "1 . How does Pigeon turn purple? Kingfisher’s blue mixes with Woodpecker’s red.…" at bounding box center [406, 302] width 813 height 324
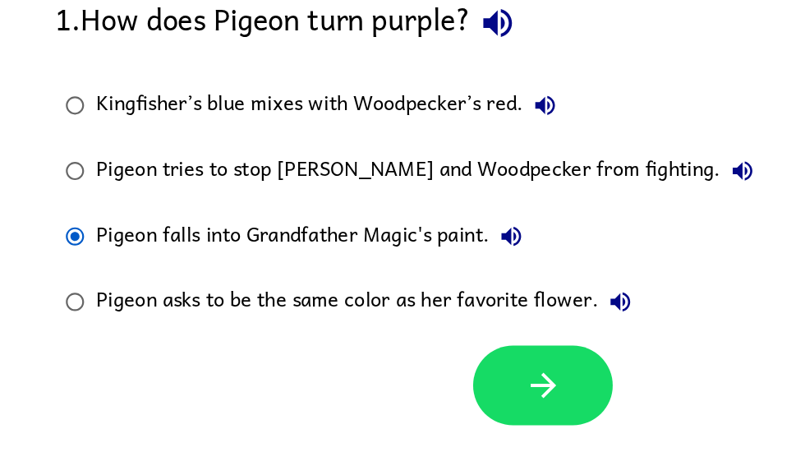
scroll to position [53, 0]
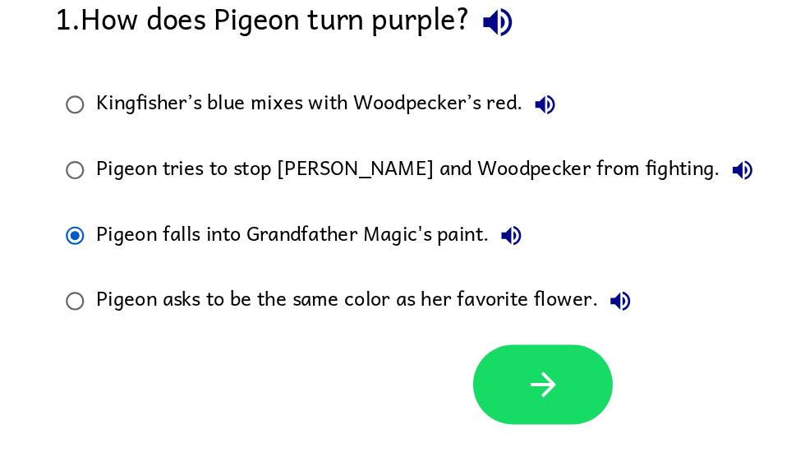
click at [439, 377] on button "button" at bounding box center [409, 407] width 105 height 60
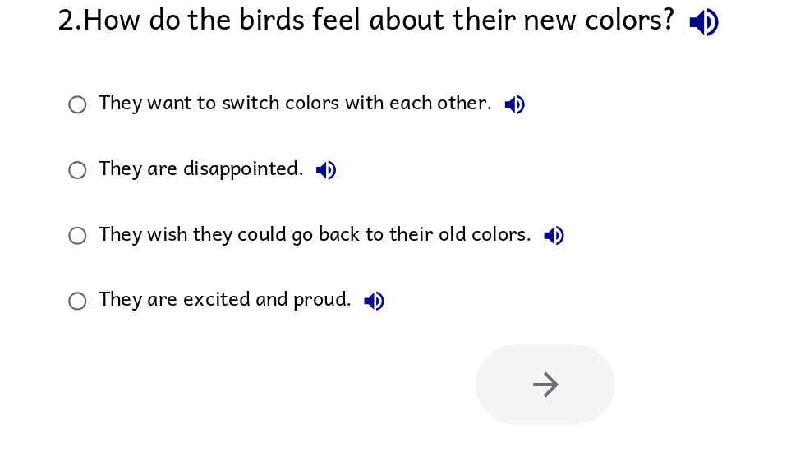
scroll to position [0, 0]
click at [394, 187] on icon "button" at bounding box center [388, 197] width 20 height 20
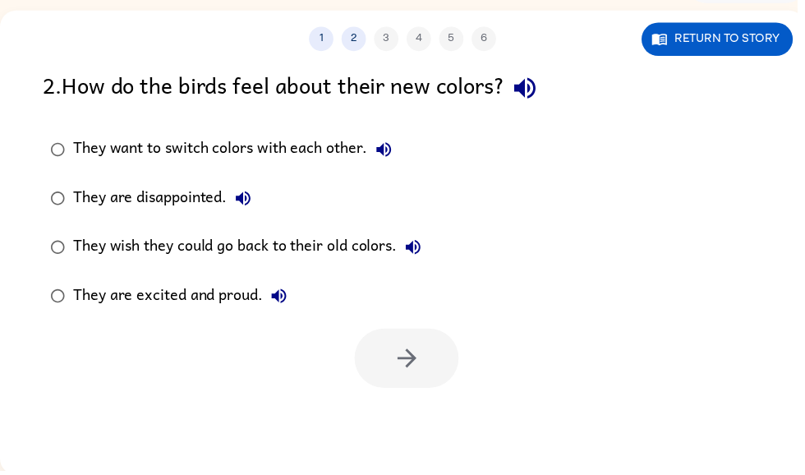
scroll to position [99, 0]
click at [412, 249] on icon "button" at bounding box center [417, 249] width 15 height 15
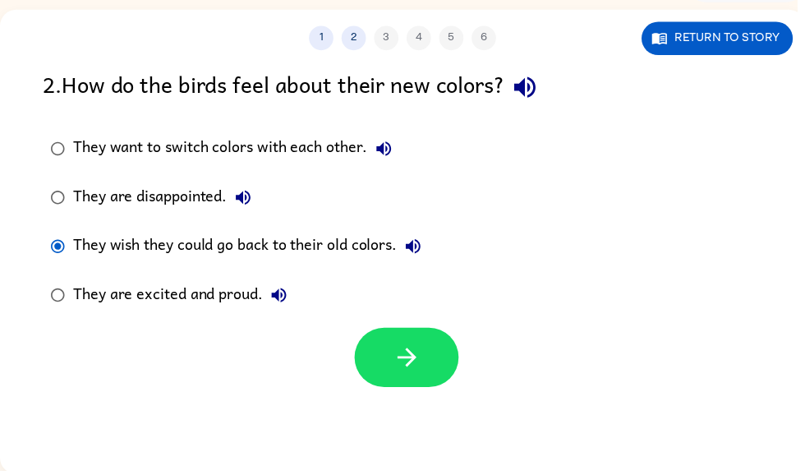
click at [408, 388] on button "button" at bounding box center [410, 361] width 105 height 60
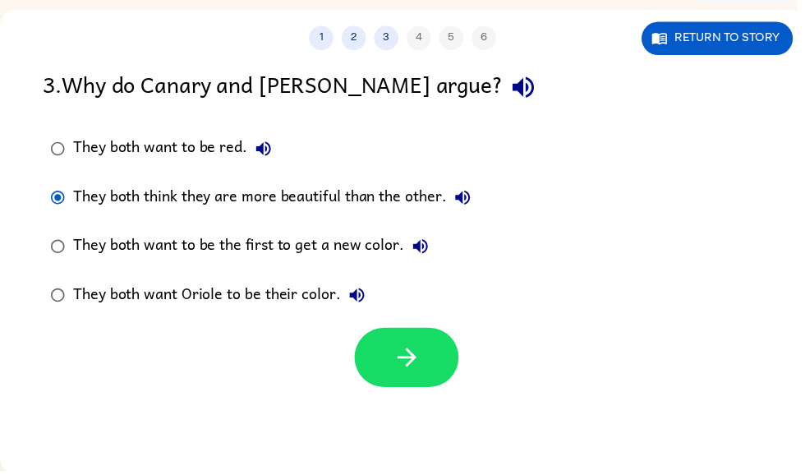
click at [422, 390] on button "button" at bounding box center [410, 361] width 105 height 60
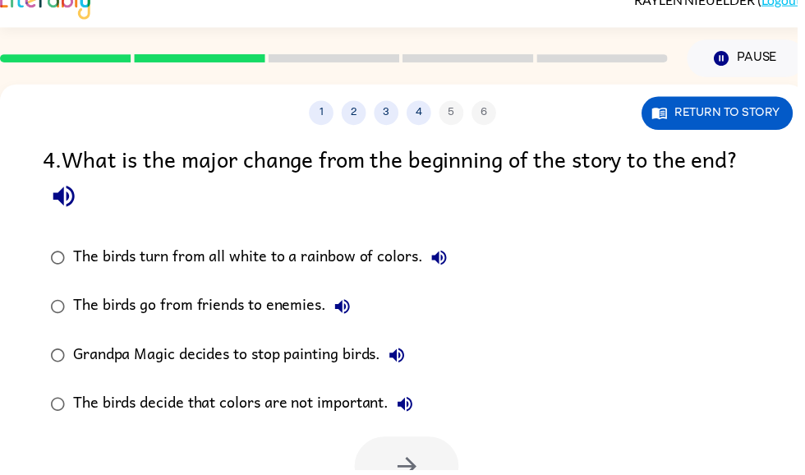
scroll to position [24, 0]
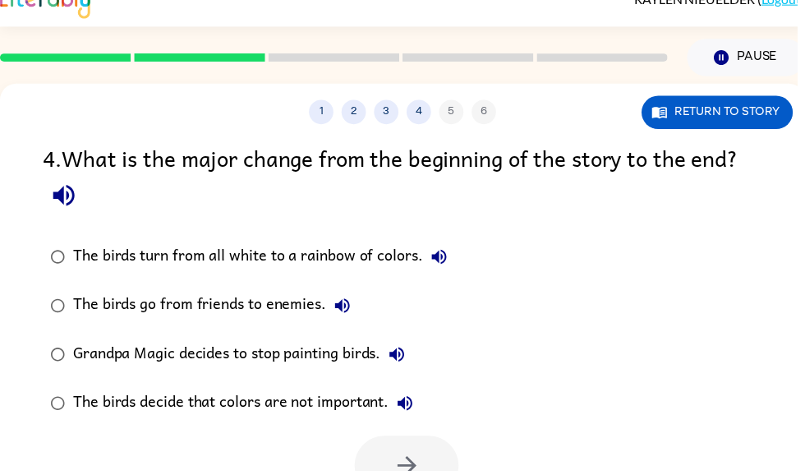
click at [69, 204] on icon "button" at bounding box center [64, 197] width 29 height 29
click at [437, 266] on icon "button" at bounding box center [444, 260] width 20 height 20
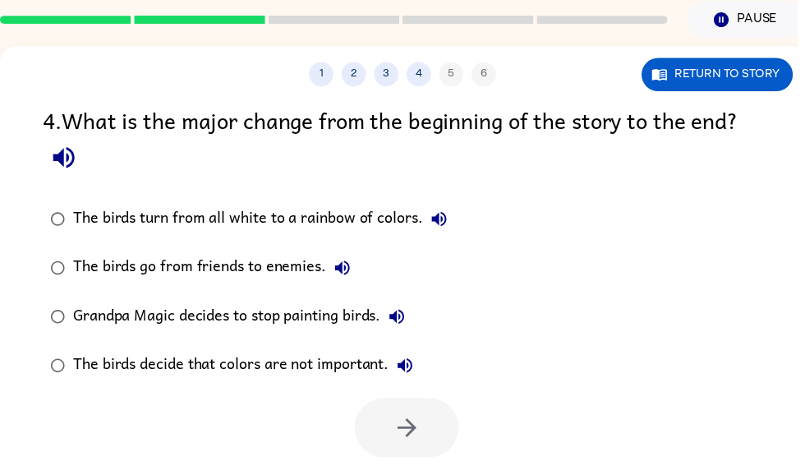
scroll to position [62, 0]
click at [350, 280] on icon "button" at bounding box center [346, 270] width 20 height 20
click at [396, 316] on icon "button" at bounding box center [401, 320] width 20 height 20
click at [413, 376] on icon "button" at bounding box center [409, 369] width 15 height 15
click at [436, 222] on icon "button" at bounding box center [443, 221] width 15 height 15
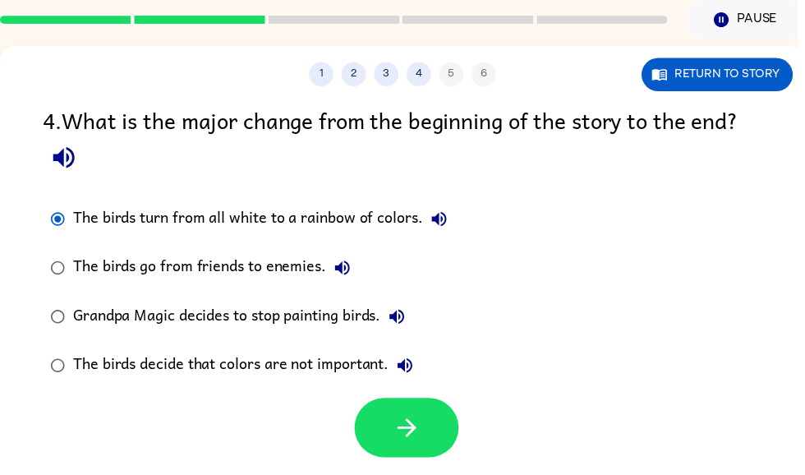
click at [81, 371] on div "The birds decide that colors are not important." at bounding box center [250, 369] width 352 height 33
click at [409, 433] on icon "button" at bounding box center [410, 431] width 19 height 19
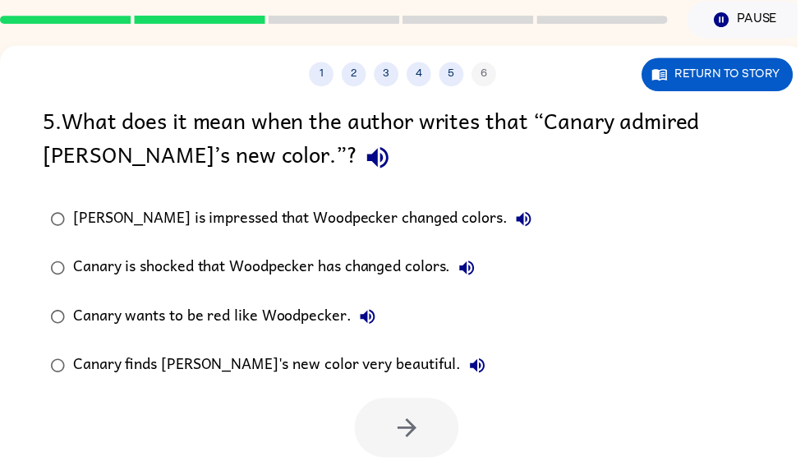
click at [428, 425] on div at bounding box center [410, 432] width 105 height 60
click at [400, 415] on div at bounding box center [410, 432] width 105 height 60
click at [358, 418] on div at bounding box center [410, 432] width 105 height 60
click at [348, 418] on div at bounding box center [406, 428] width 813 height 68
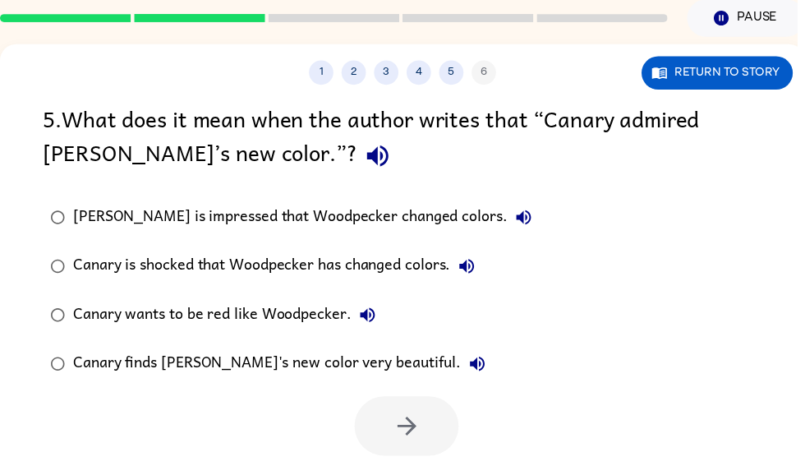
scroll to position [64, 0]
click at [304, 187] on div "5 . What does it mean when the author writes that “Canary admired [PERSON_NAME]…" at bounding box center [406, 281] width 813 height 358
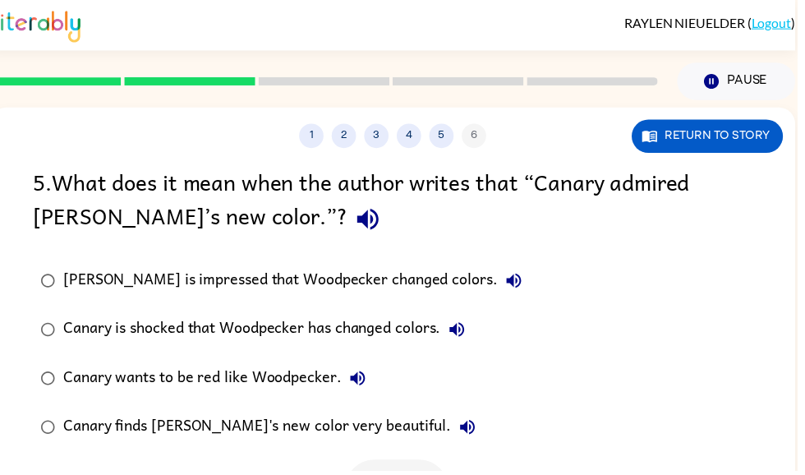
scroll to position [0, 10]
click at [584, 389] on div "[PERSON_NAME] is impressed that Woodpecker changed colors. Canary is shocked th…" at bounding box center [419, 357] width 770 height 197
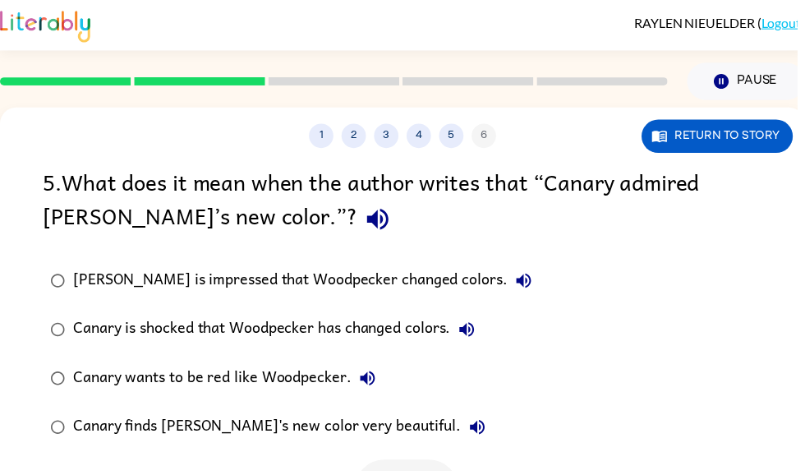
scroll to position [0, 0]
click at [804, 313] on div "[PERSON_NAME] is impressed that Woodpecker changed colors. Canary is shocked th…" at bounding box center [429, 357] width 770 height 197
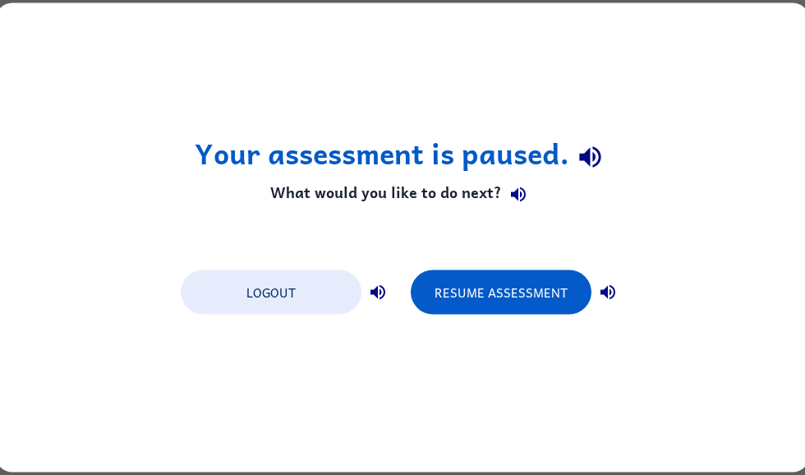
click at [497, 301] on button "Resume Assessment" at bounding box center [501, 292] width 181 height 44
click at [520, 297] on button "Resume Assessment" at bounding box center [501, 292] width 181 height 44
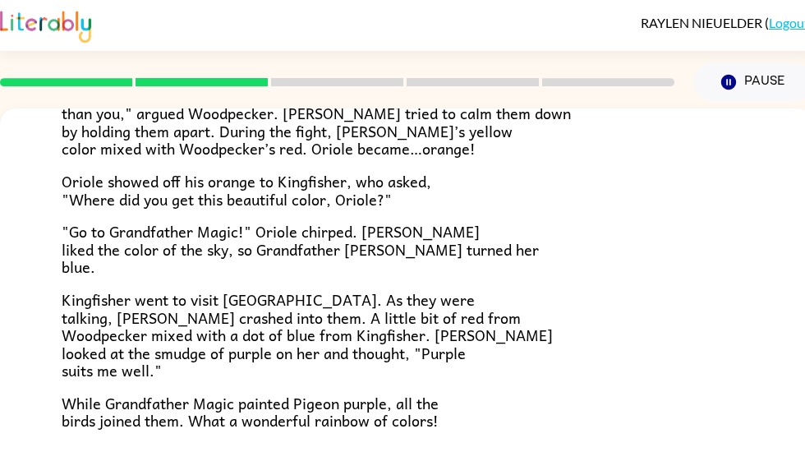
scroll to position [410, 0]
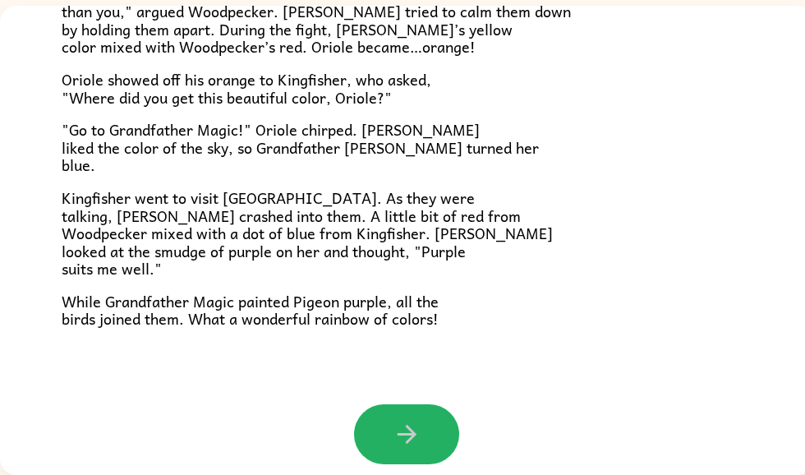
click at [429, 411] on button "button" at bounding box center [406, 434] width 105 height 60
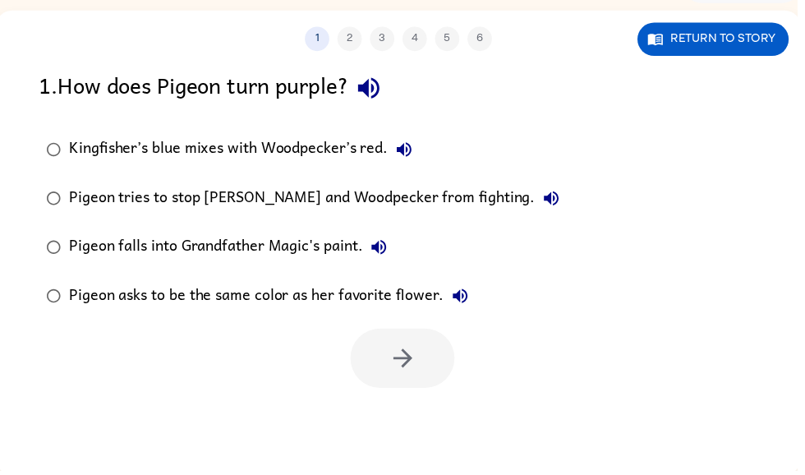
scroll to position [99, 0]
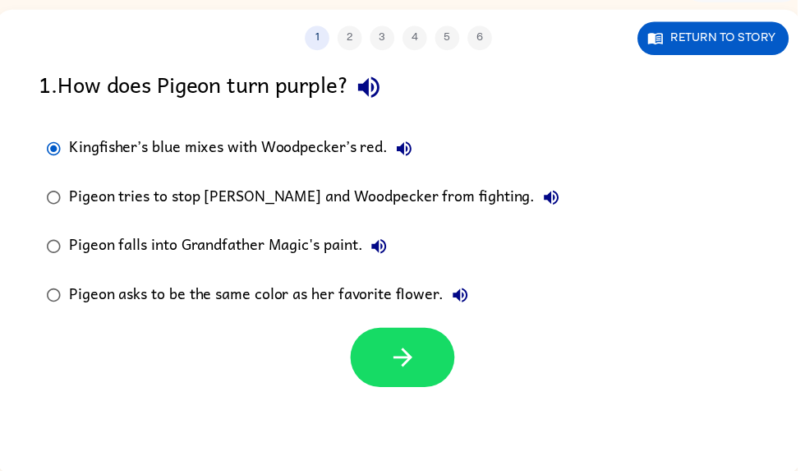
click at [64, 276] on label "Pigeon asks to be the same color as her favorite flower." at bounding box center [305, 298] width 551 height 49
click at [72, 227] on label "Pigeon falls into Grandfather Magic's paint." at bounding box center [305, 248] width 551 height 49
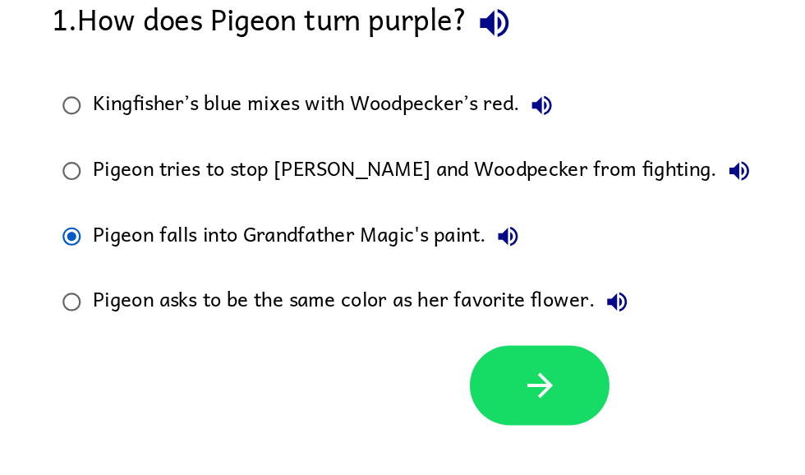
click at [409, 332] on button "button" at bounding box center [406, 362] width 105 height 60
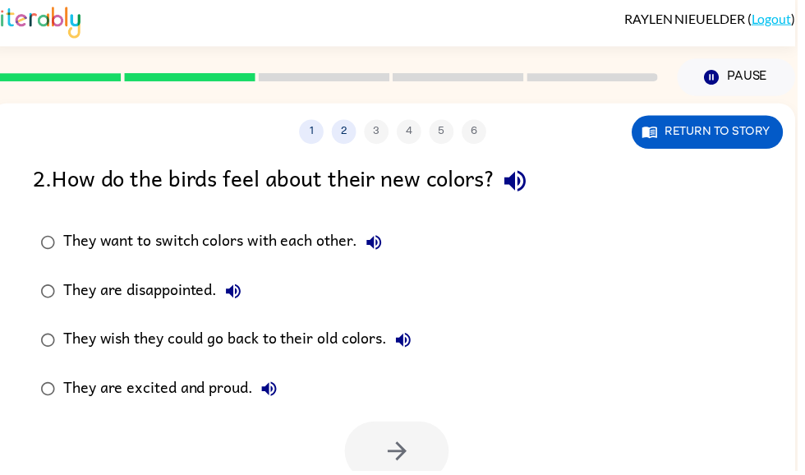
scroll to position [0, 0]
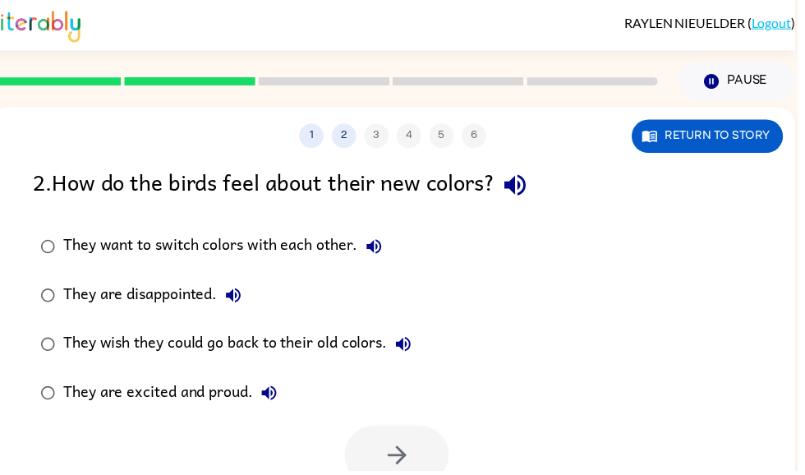
click at [307, 221] on div "2 . How do the birds feel about their new colors? They want to switch colors wi…" at bounding box center [396, 328] width 813 height 324
click at [394, 236] on div "They want to switch colors with each other." at bounding box center [229, 249] width 330 height 33
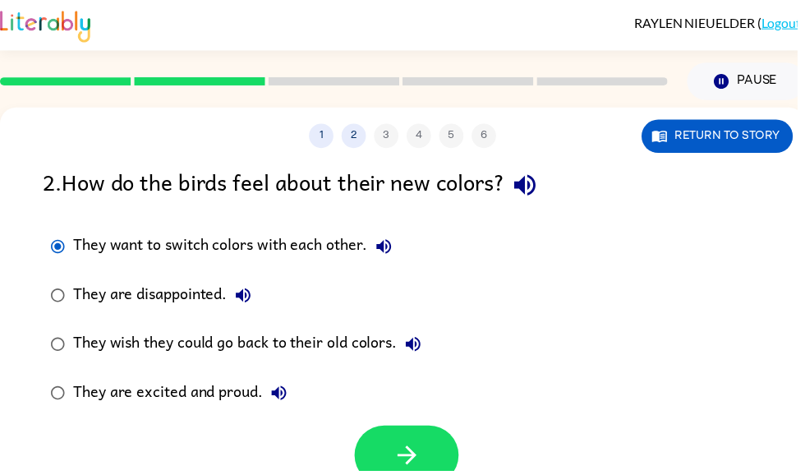
click at [416, 449] on icon "button" at bounding box center [411, 459] width 29 height 29
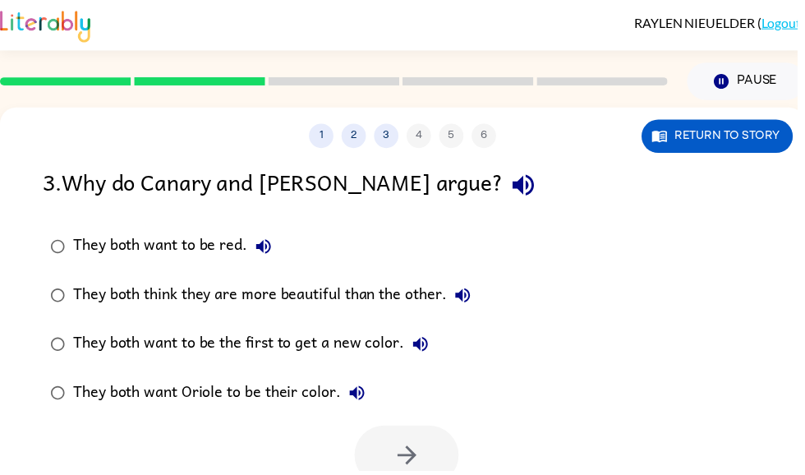
click at [804, 116] on div "1 2 3 4 5 6 Return to story" at bounding box center [406, 128] width 813 height 41
click at [435, 352] on icon "button" at bounding box center [425, 348] width 20 height 20
click at [468, 305] on icon "button" at bounding box center [468, 298] width 20 height 20
click at [415, 293] on div "They both think they are more beautiful than the other." at bounding box center [279, 298] width 410 height 33
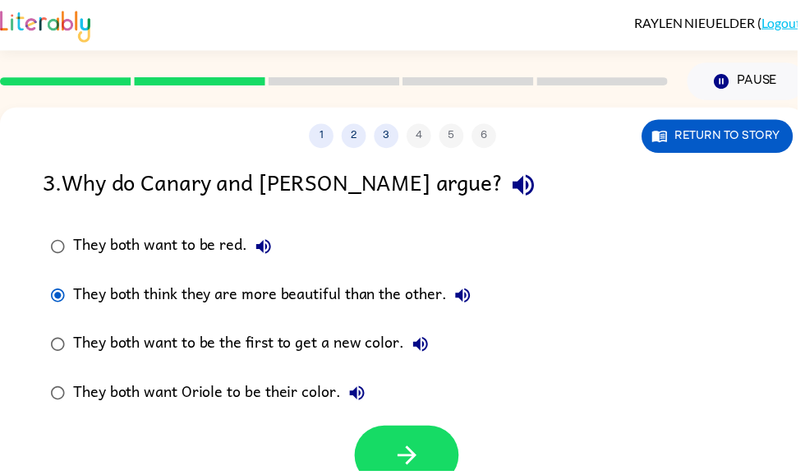
click at [409, 299] on div "They both think they are more beautiful than the other." at bounding box center [279, 298] width 410 height 33
click at [416, 443] on button "button" at bounding box center [410, 460] width 105 height 60
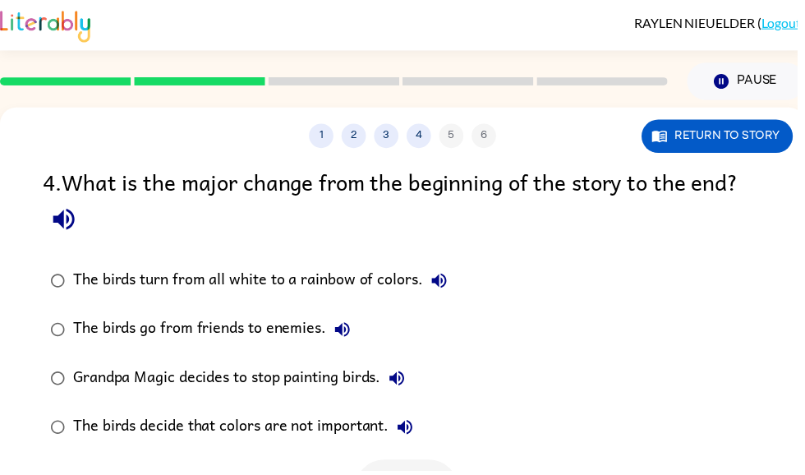
click at [804, 81] on button "Pause Pause" at bounding box center [753, 82] width 119 height 38
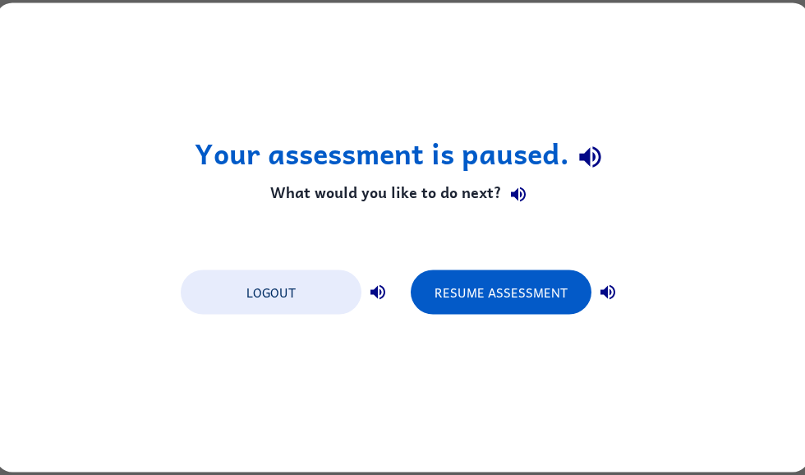
click at [540, 291] on button "Resume Assessment" at bounding box center [501, 292] width 181 height 44
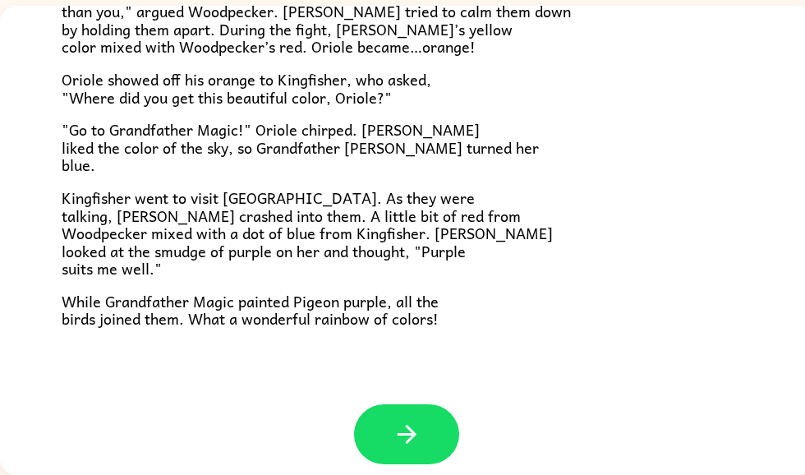
scroll to position [104, 0]
click at [459, 389] on div "Grandpa Magic Once upon a time, all birds were white. "Make me beautiful, Grand…" at bounding box center [406, 0] width 813 height 809
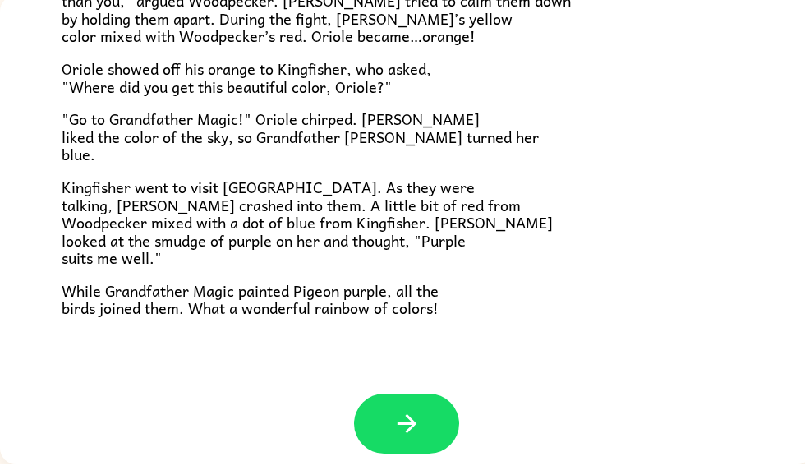
click at [440, 422] on button "button" at bounding box center [406, 434] width 105 height 60
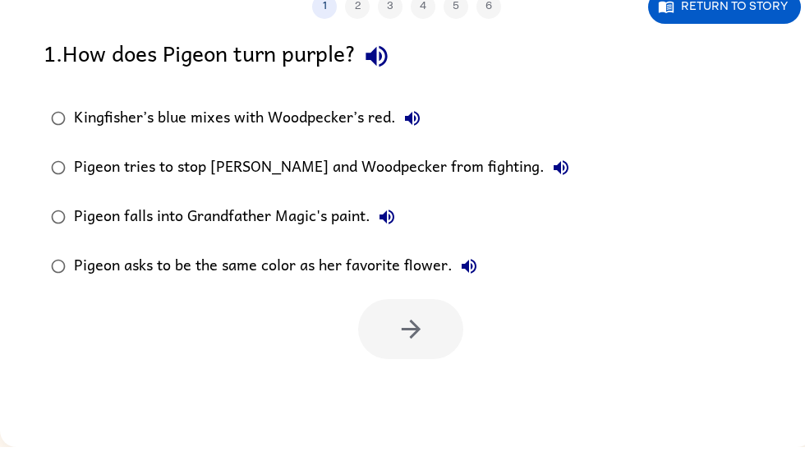
scroll to position [0, 0]
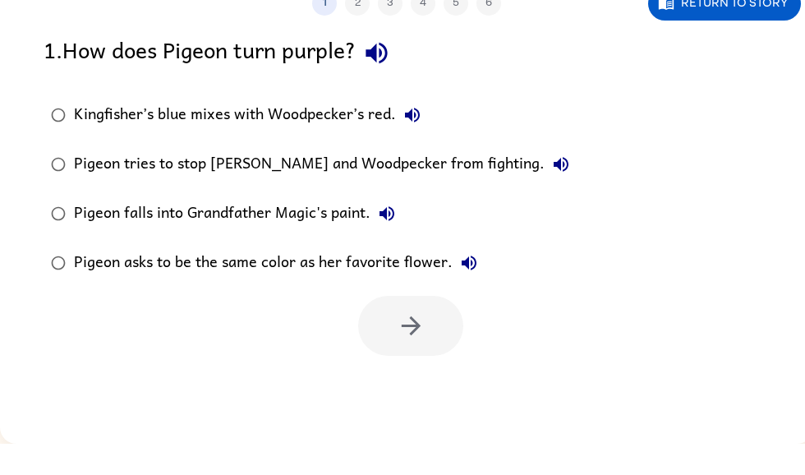
click at [407, 425] on div "1 2 3 4 5 6 Return to story 1 . How does Pigeon turn purple? Kingfisher’s blue …" at bounding box center [406, 240] width 813 height 469
click at [412, 327] on div at bounding box center [410, 357] width 105 height 60
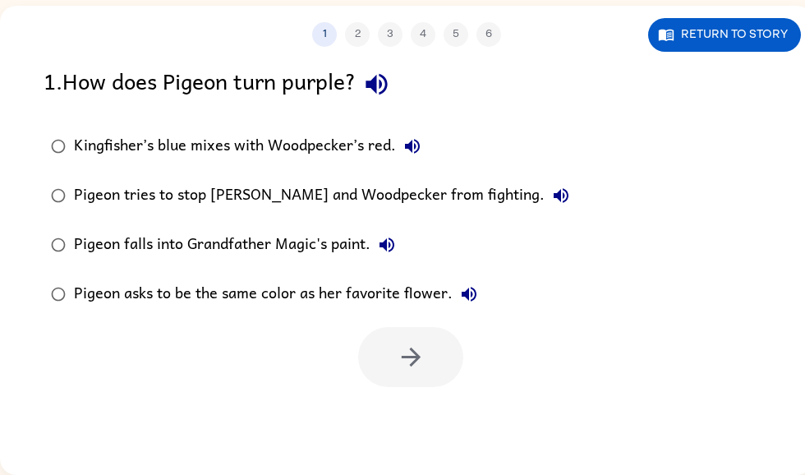
click at [353, 251] on div "Pigeon falls into Grandfather Magic's paint." at bounding box center [239, 244] width 330 height 33
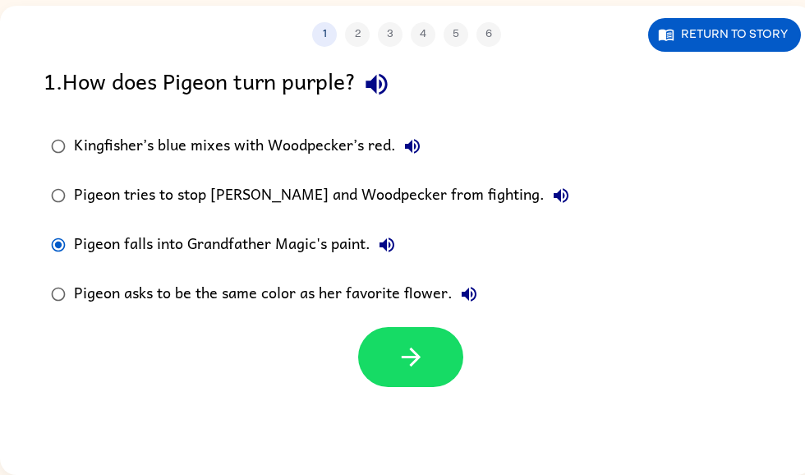
click at [112, 240] on div "Pigeon falls into Grandfather Magic's paint." at bounding box center [239, 244] width 330 height 33
click at [454, 376] on button "button" at bounding box center [410, 357] width 105 height 60
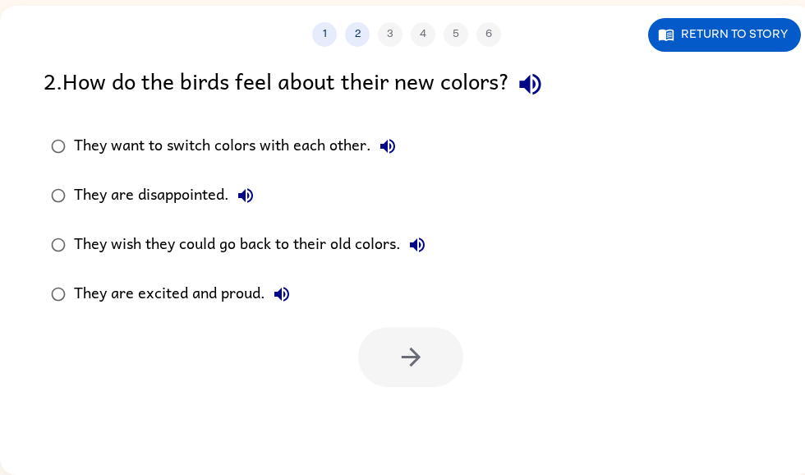
click at [435, 345] on div at bounding box center [410, 357] width 105 height 60
click at [334, 138] on div "They want to switch colors with each other." at bounding box center [239, 146] width 330 height 33
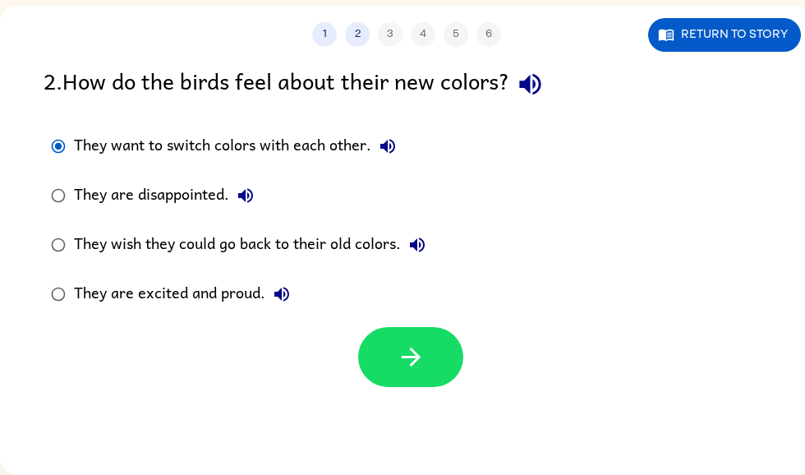
click at [799, 348] on div at bounding box center [406, 353] width 813 height 68
click at [412, 346] on icon "button" at bounding box center [411, 357] width 29 height 29
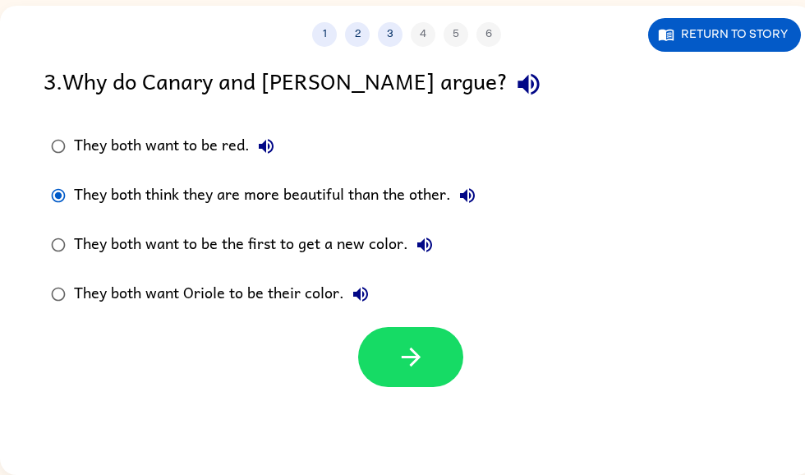
click at [365, 367] on button "button" at bounding box center [410, 357] width 105 height 60
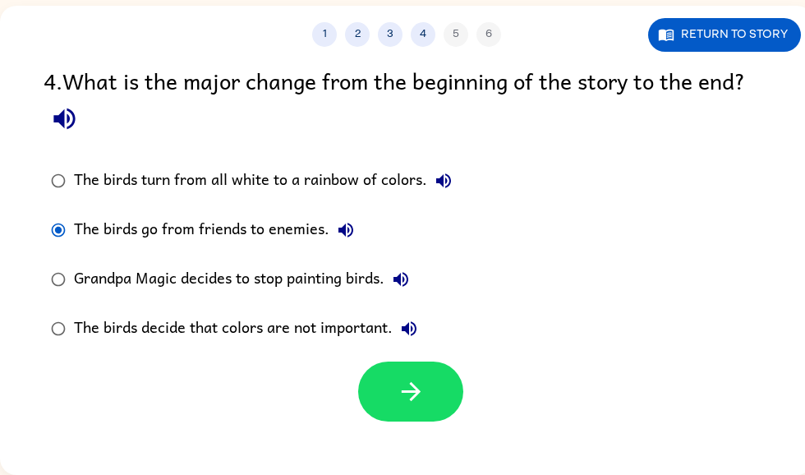
click at [433, 389] on button "button" at bounding box center [410, 392] width 105 height 60
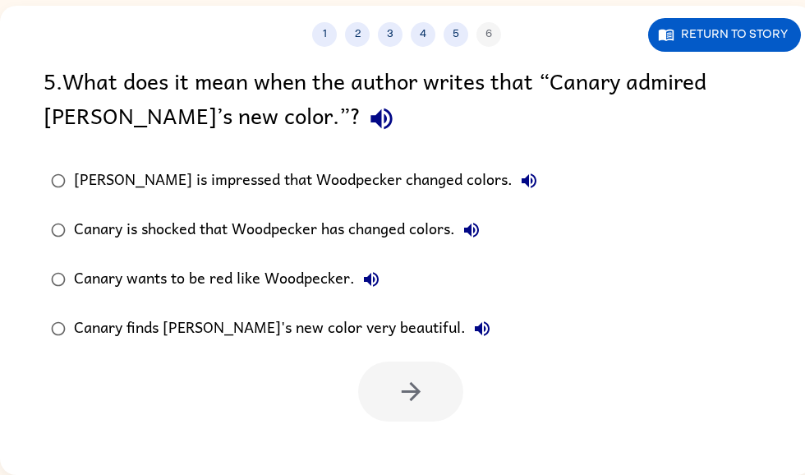
click at [74, 186] on div "[PERSON_NAME] is impressed that Woodpecker changed colors." at bounding box center [310, 180] width 472 height 33
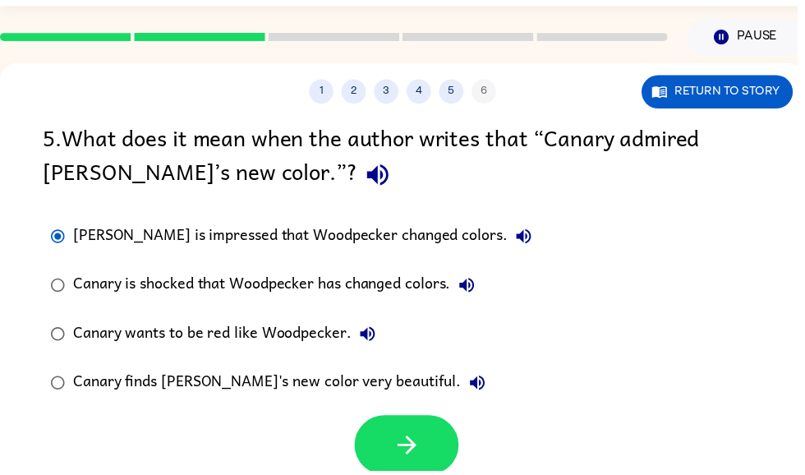
scroll to position [45, 0]
click at [409, 440] on icon "button" at bounding box center [411, 449] width 29 height 29
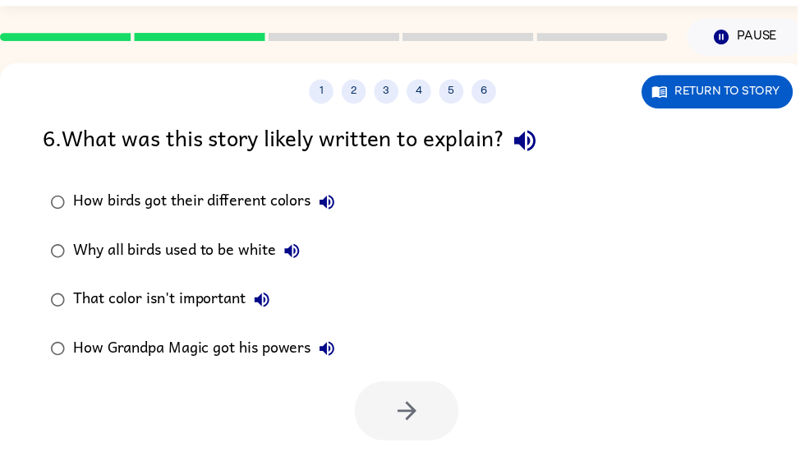
click at [8, 130] on div "6 . What was this story likely written to explain? How birds got their differen…" at bounding box center [406, 283] width 813 height 324
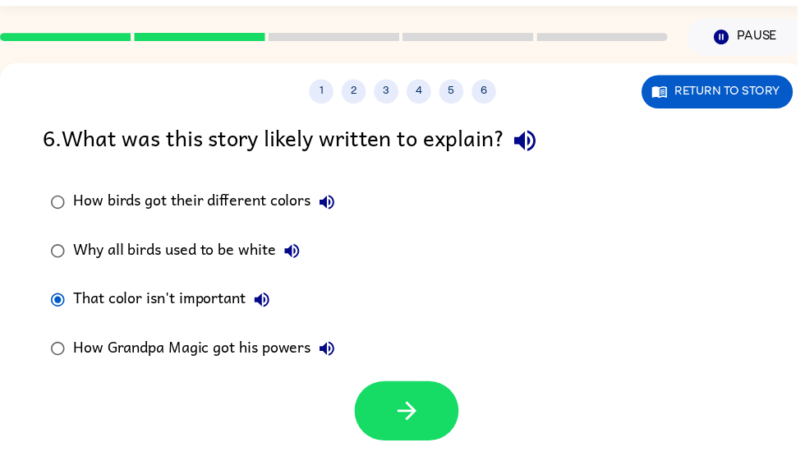
click at [436, 412] on button "button" at bounding box center [410, 415] width 105 height 60
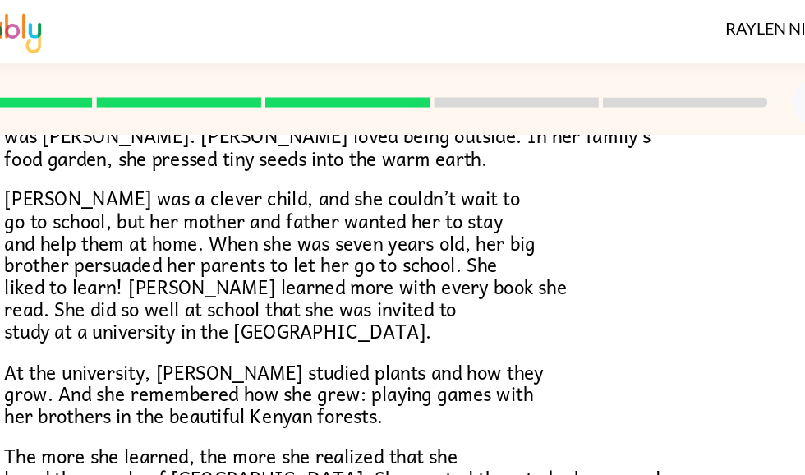
scroll to position [179, 0]
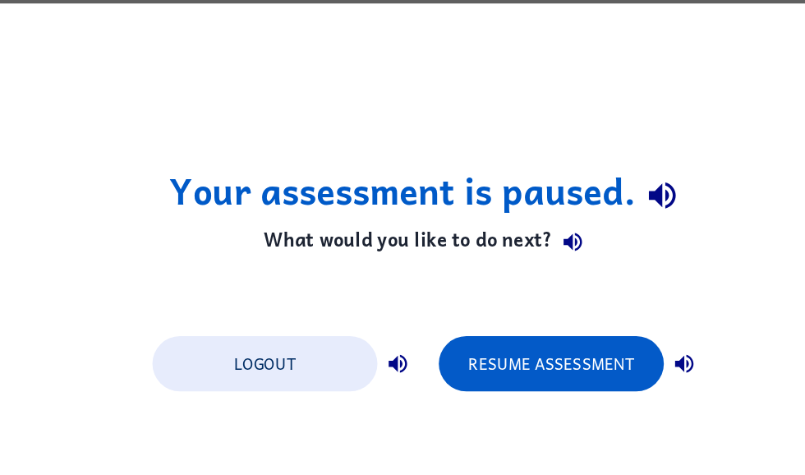
click at [484, 287] on button "Resume Assessment" at bounding box center [501, 292] width 181 height 44
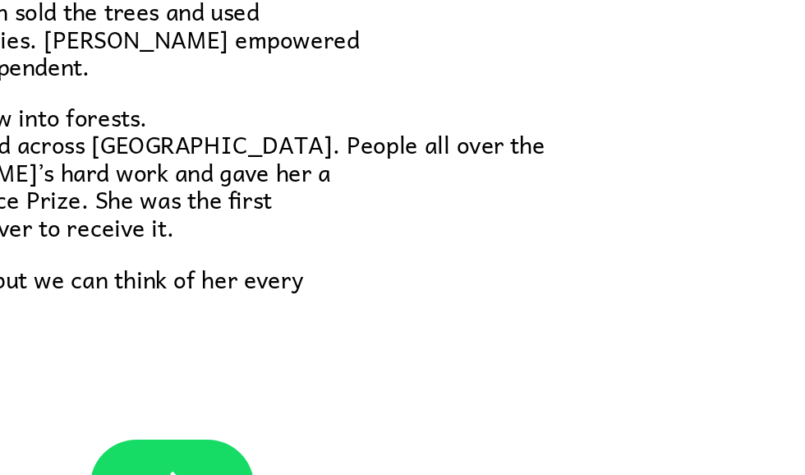
scroll to position [104, 8]
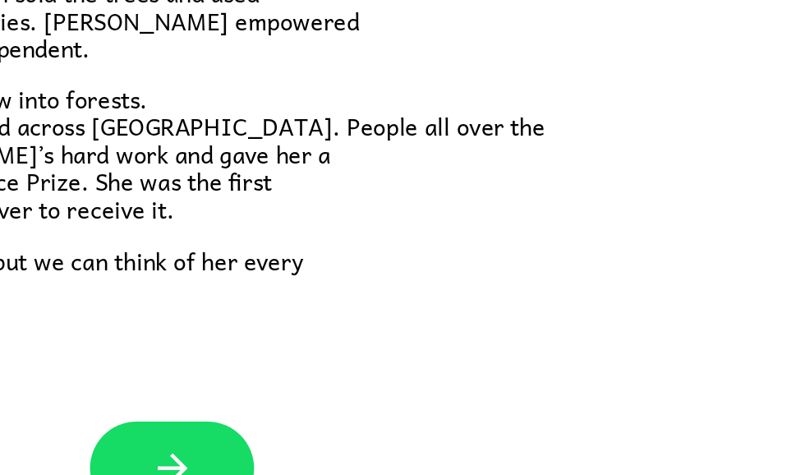
click at [385, 422] on icon "button" at bounding box center [399, 436] width 29 height 29
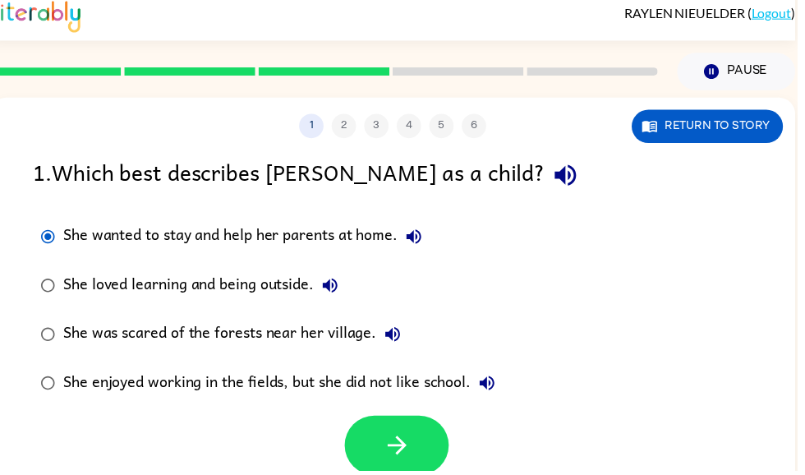
scroll to position [11, 0]
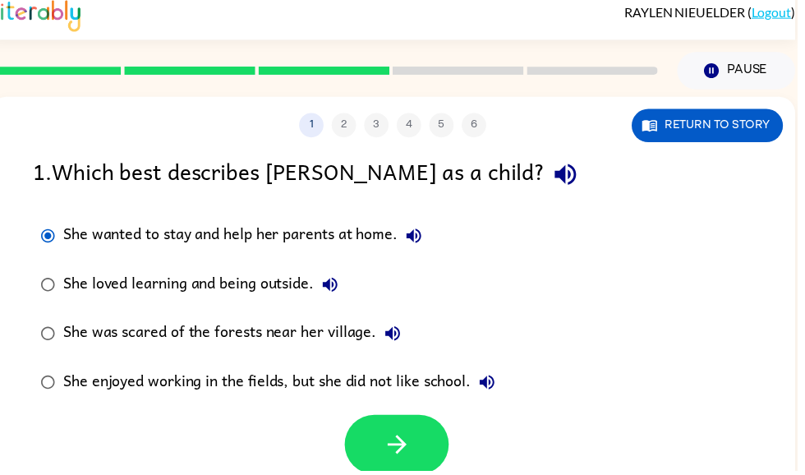
click at [385, 426] on button "button" at bounding box center [400, 449] width 105 height 60
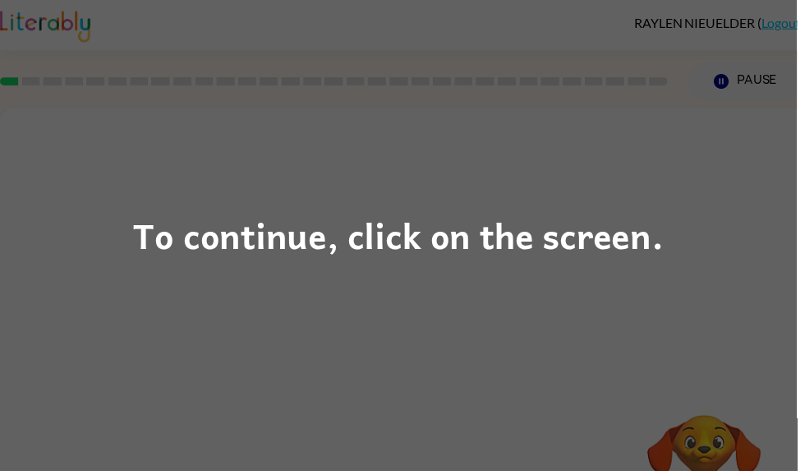
click at [755, 411] on div "To continue, click on the screen." at bounding box center [402, 237] width 805 height 475
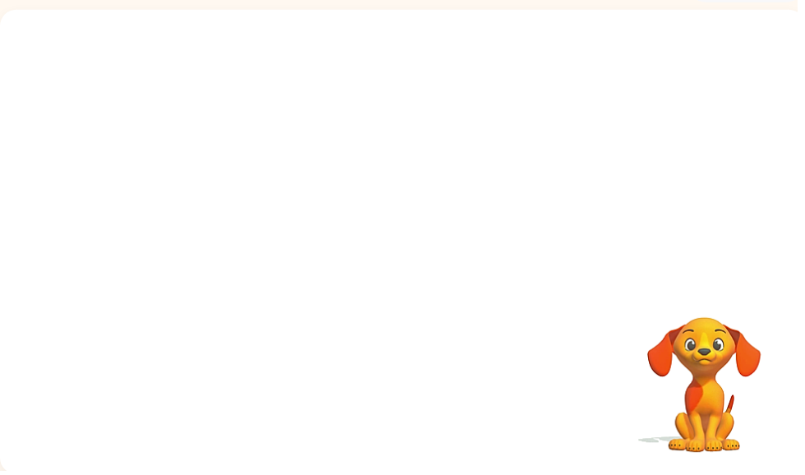
scroll to position [98, 0]
click at [791, 100] on div at bounding box center [406, 149] width 813 height 276
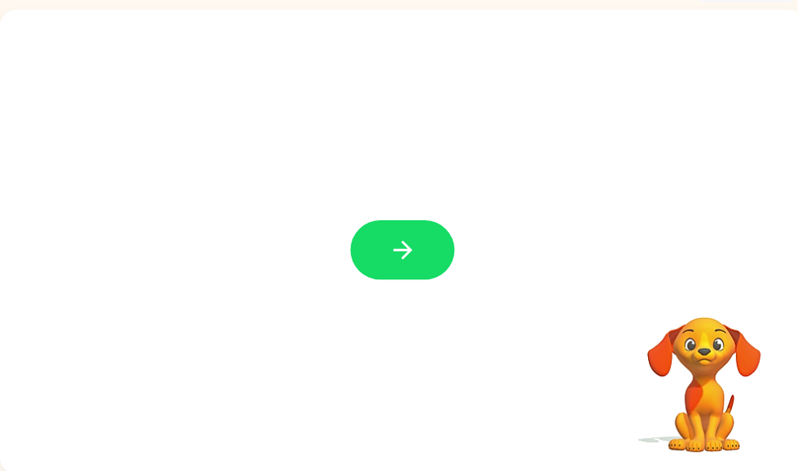
click at [427, 239] on button "button" at bounding box center [406, 253] width 105 height 60
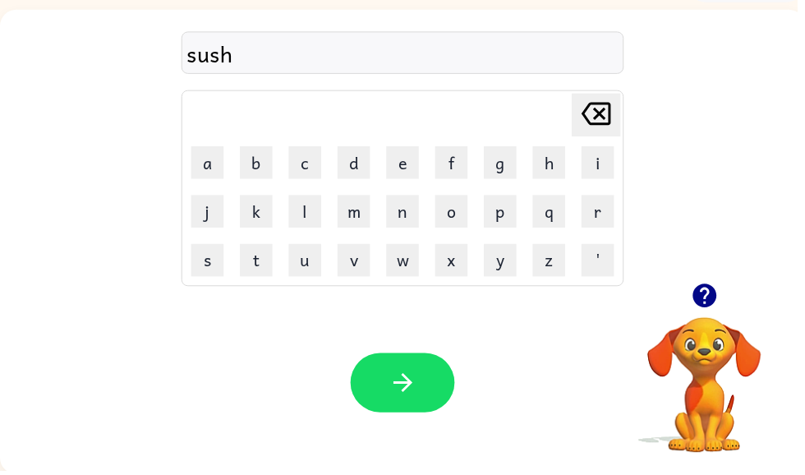
click at [415, 416] on button "button" at bounding box center [406, 387] width 105 height 60
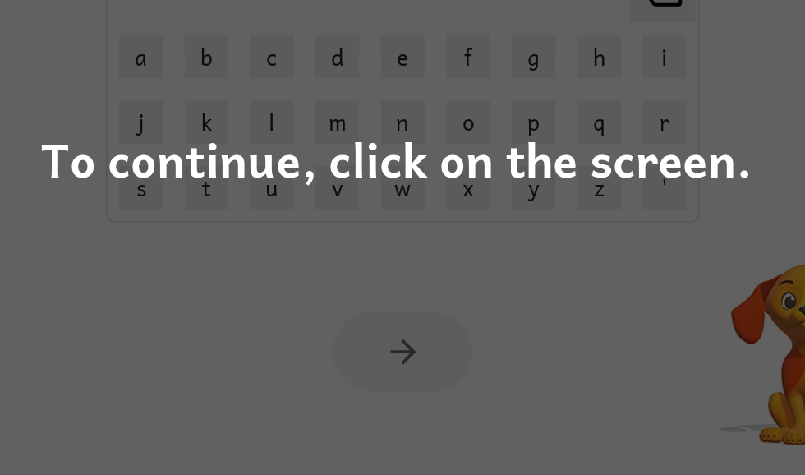
click at [435, 51] on div "To continue, click on the screen." at bounding box center [402, 237] width 805 height 475
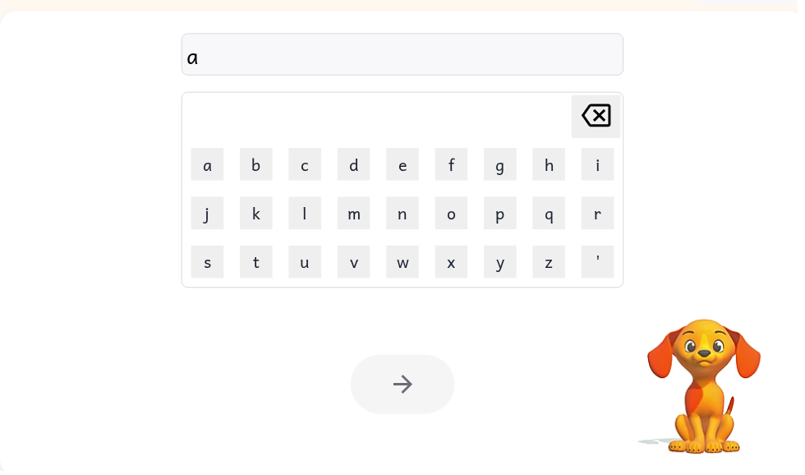
scroll to position [97, 0]
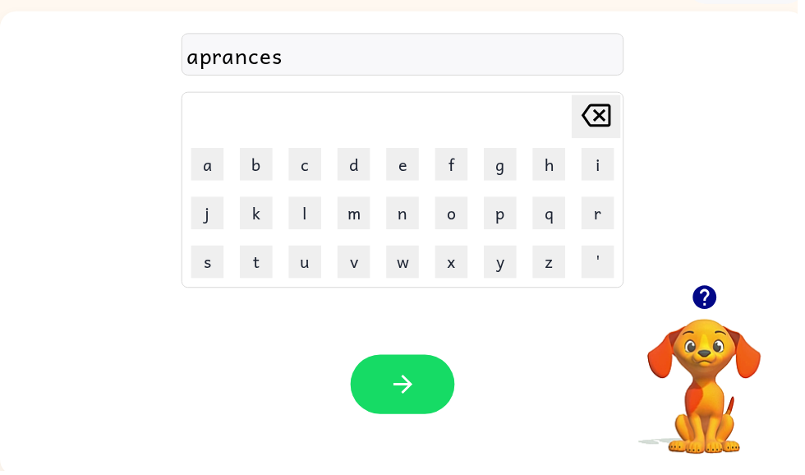
click at [364, 393] on button "button" at bounding box center [406, 388] width 105 height 60
click at [427, 379] on button "button" at bounding box center [406, 388] width 105 height 60
click at [403, 404] on button "button" at bounding box center [406, 388] width 105 height 60
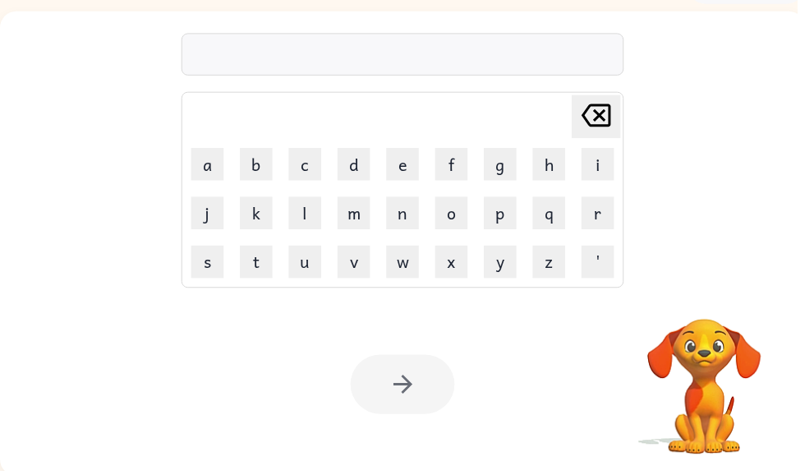
click at [597, 135] on icon "Delete Delete last character input" at bounding box center [602, 116] width 39 height 39
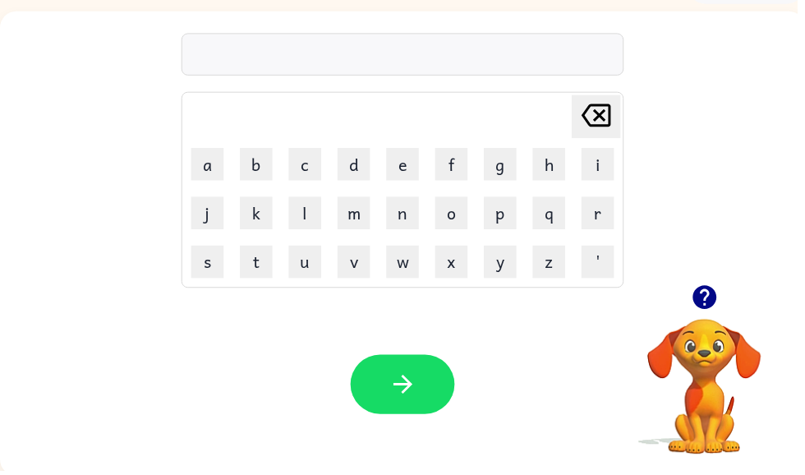
click at [353, 169] on button "d" at bounding box center [357, 166] width 33 height 33
click at [315, 263] on button "u" at bounding box center [308, 264] width 33 height 33
click at [383, 372] on button "button" at bounding box center [406, 388] width 105 height 60
click at [722, 297] on icon "button" at bounding box center [711, 300] width 24 height 24
click at [405, 385] on icon "button" at bounding box center [407, 388] width 29 height 29
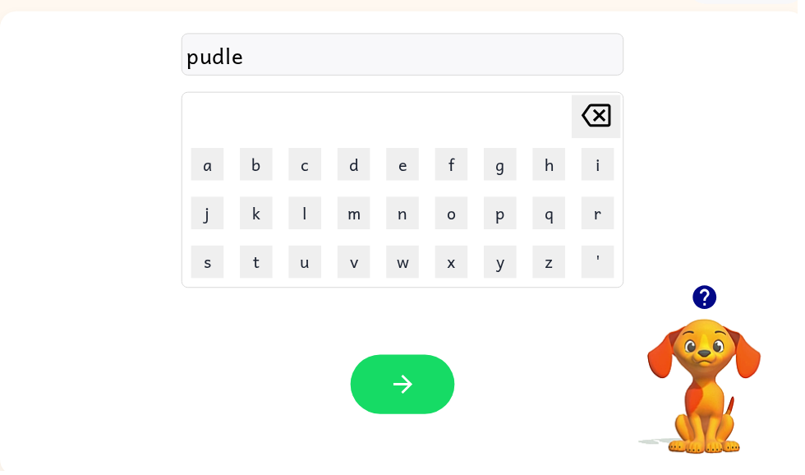
click at [428, 380] on button "button" at bounding box center [406, 388] width 105 height 60
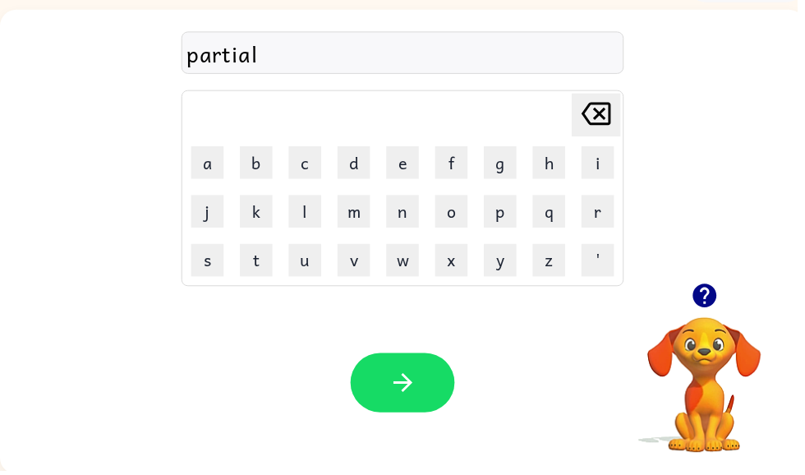
click at [412, 380] on icon "button" at bounding box center [407, 386] width 29 height 29
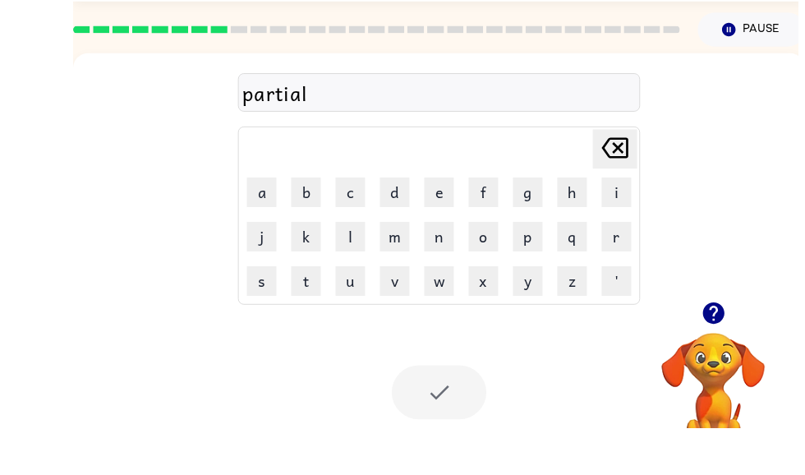
scroll to position [91, 0]
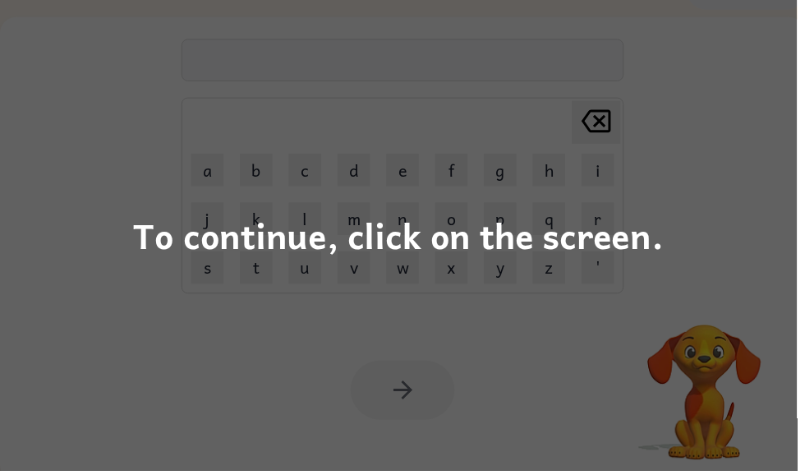
click at [462, 53] on div "To continue, click on the screen." at bounding box center [402, 237] width 805 height 475
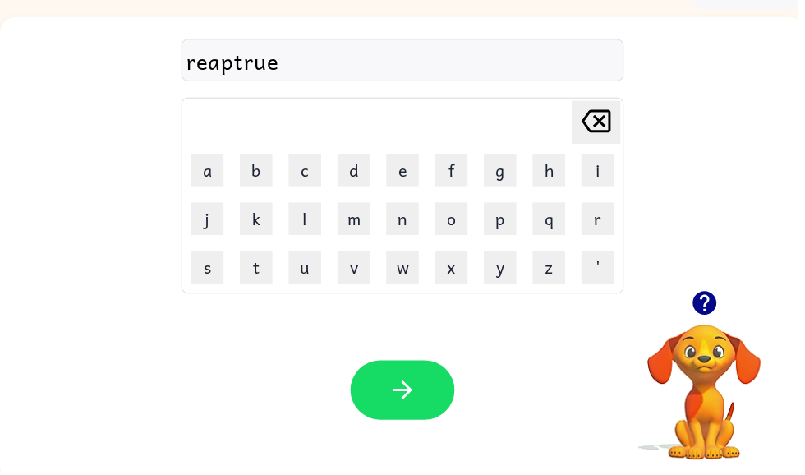
click at [418, 438] on div "Your browser must support playing .mp4 files to use Literably. Please try using…" at bounding box center [406, 394] width 813 height 185
click at [431, 366] on button "button" at bounding box center [406, 394] width 105 height 60
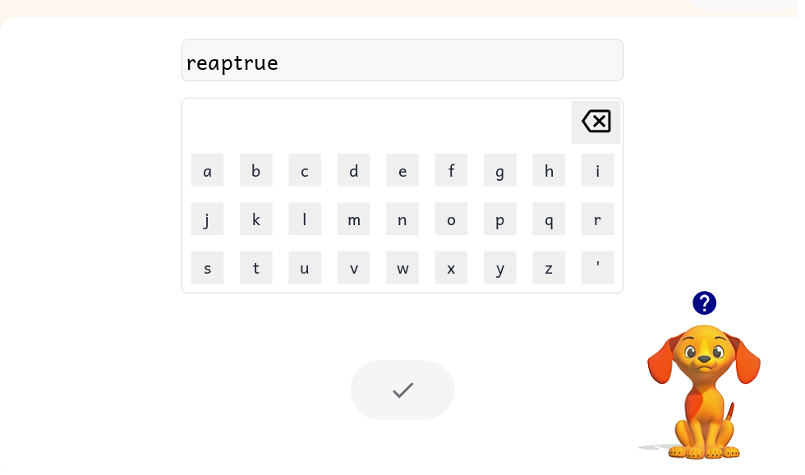
click at [394, 401] on div at bounding box center [406, 394] width 105 height 60
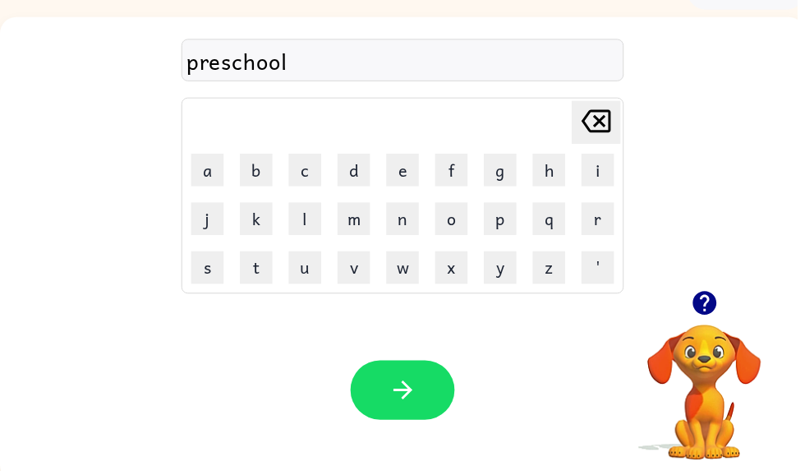
click at [436, 399] on button "button" at bounding box center [406, 394] width 105 height 60
click at [709, 311] on icon "button" at bounding box center [711, 306] width 24 height 24
click at [422, 345] on div "Your browser must support playing .mp4 files to use Literably. Please try using…" at bounding box center [406, 394] width 813 height 185
click at [408, 380] on button "button" at bounding box center [406, 394] width 105 height 60
click at [707, 307] on icon "button" at bounding box center [711, 306] width 24 height 24
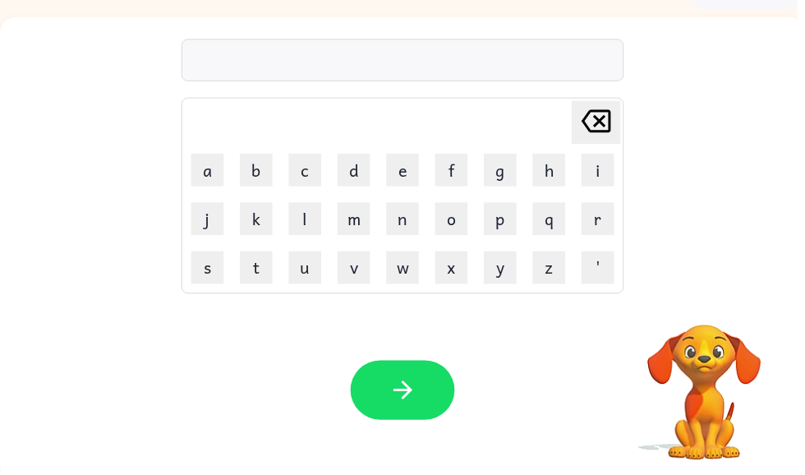
click at [720, 295] on div "Delete Delete last character input a b c d e f g h i j k l m n o p q r s t u v …" at bounding box center [406, 251] width 813 height 469
click at [704, 288] on button "button" at bounding box center [712, 306] width 42 height 42
click at [417, 368] on button "button" at bounding box center [406, 394] width 105 height 60
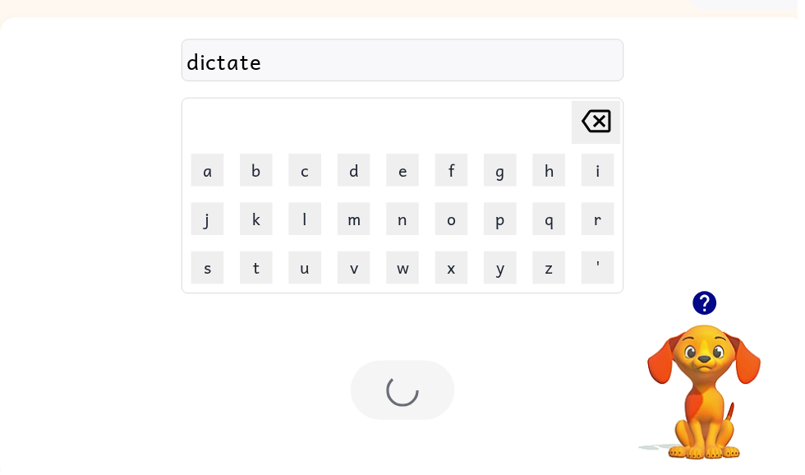
click at [396, 384] on div at bounding box center [406, 394] width 105 height 60
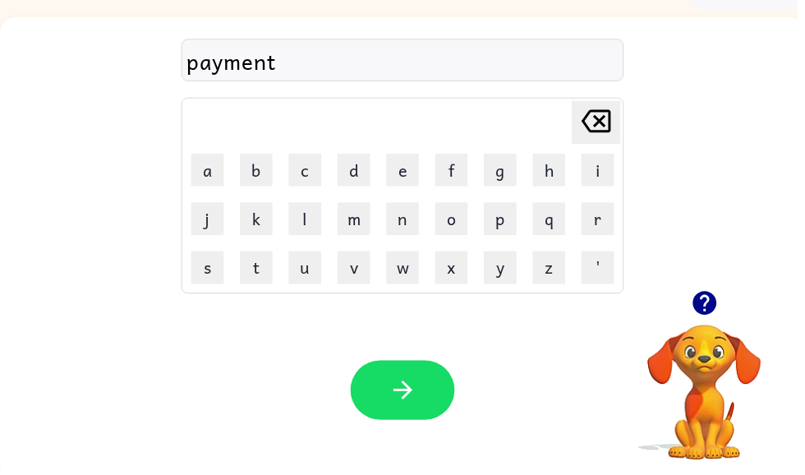
click at [447, 399] on button "button" at bounding box center [406, 394] width 105 height 60
click at [402, 422] on button "button" at bounding box center [406, 394] width 105 height 60
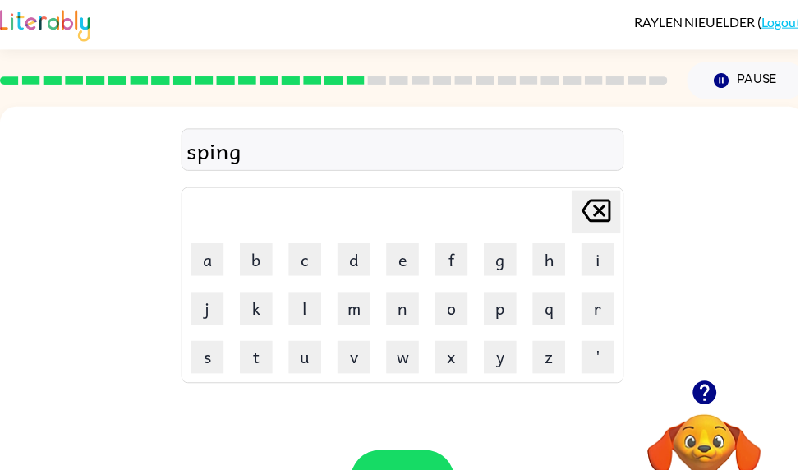
scroll to position [1, 0]
click at [408, 474] on icon "button" at bounding box center [406, 484] width 19 height 19
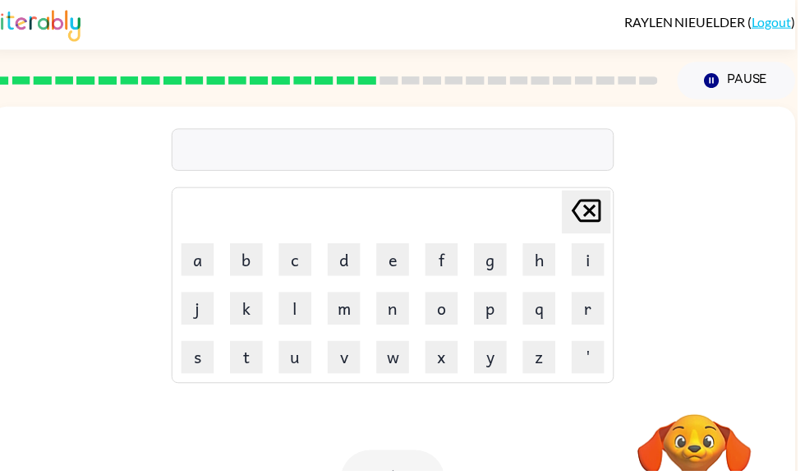
scroll to position [0, 10]
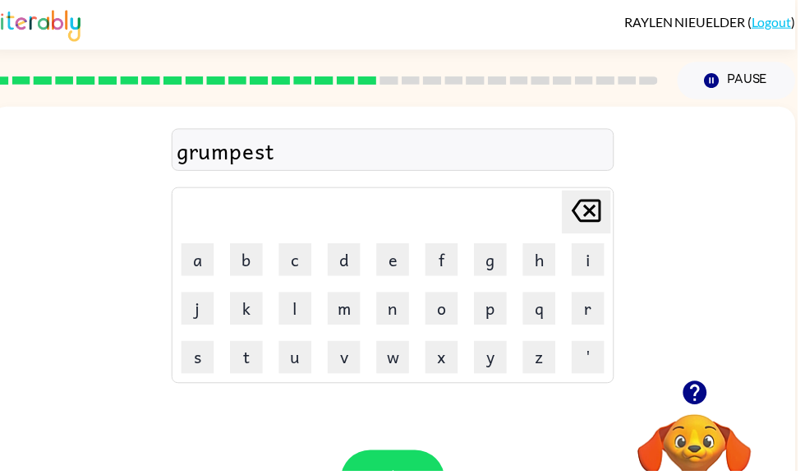
click at [400, 474] on icon "button" at bounding box center [397, 484] width 29 height 29
click at [204, 320] on button "j" at bounding box center [199, 311] width 33 height 33
click at [596, 220] on icon "Delete Delete last character input" at bounding box center [592, 212] width 39 height 39
click at [193, 260] on button "a" at bounding box center [199, 262] width 33 height 33
click at [240, 249] on button "b" at bounding box center [249, 262] width 33 height 33
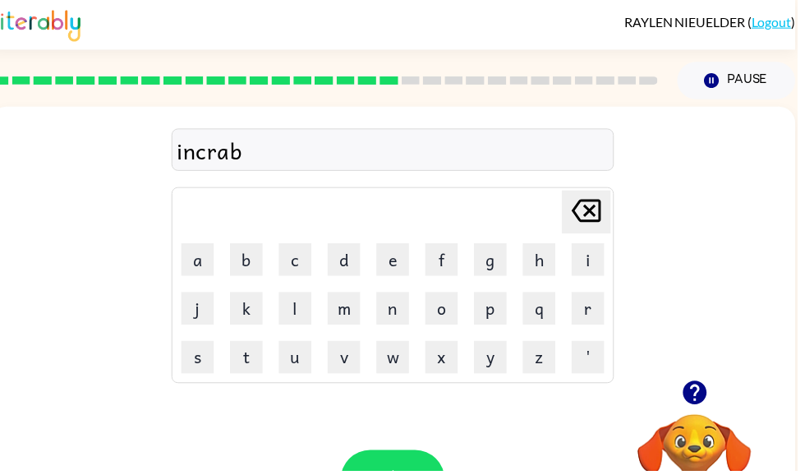
click at [302, 313] on button "l" at bounding box center [298, 311] width 33 height 33
click at [394, 272] on button "e" at bounding box center [396, 262] width 33 height 33
click at [373, 474] on button "button" at bounding box center [396, 484] width 105 height 60
click at [389, 474] on button "button" at bounding box center [396, 484] width 105 height 60
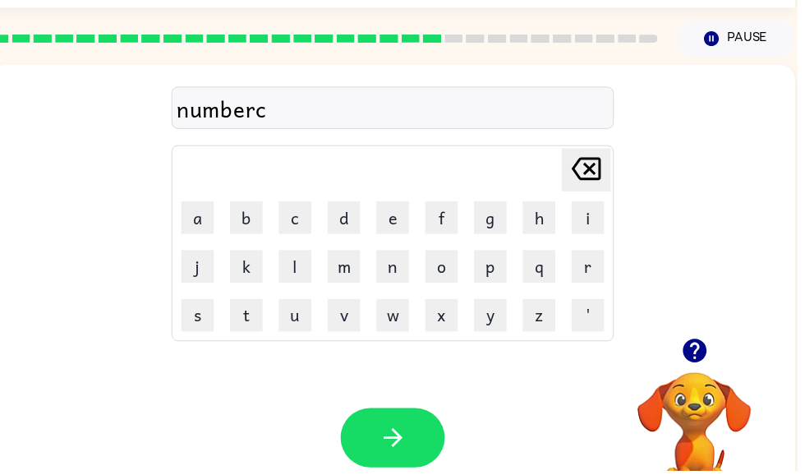
scroll to position [43, 0]
click at [689, 416] on video "Your browser must support playing .mp4 files to use Literably. Please try using…" at bounding box center [702, 433] width 164 height 164
click at [703, 358] on icon "button" at bounding box center [701, 355] width 24 height 24
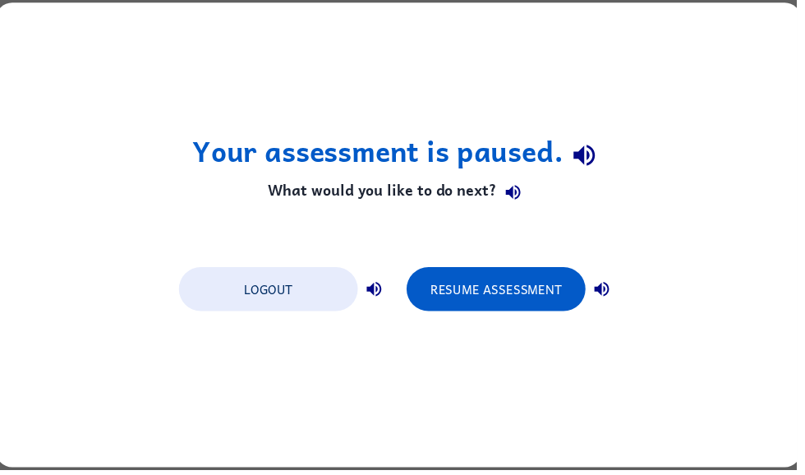
scroll to position [0, 0]
